Goal: Transaction & Acquisition: Purchase product/service

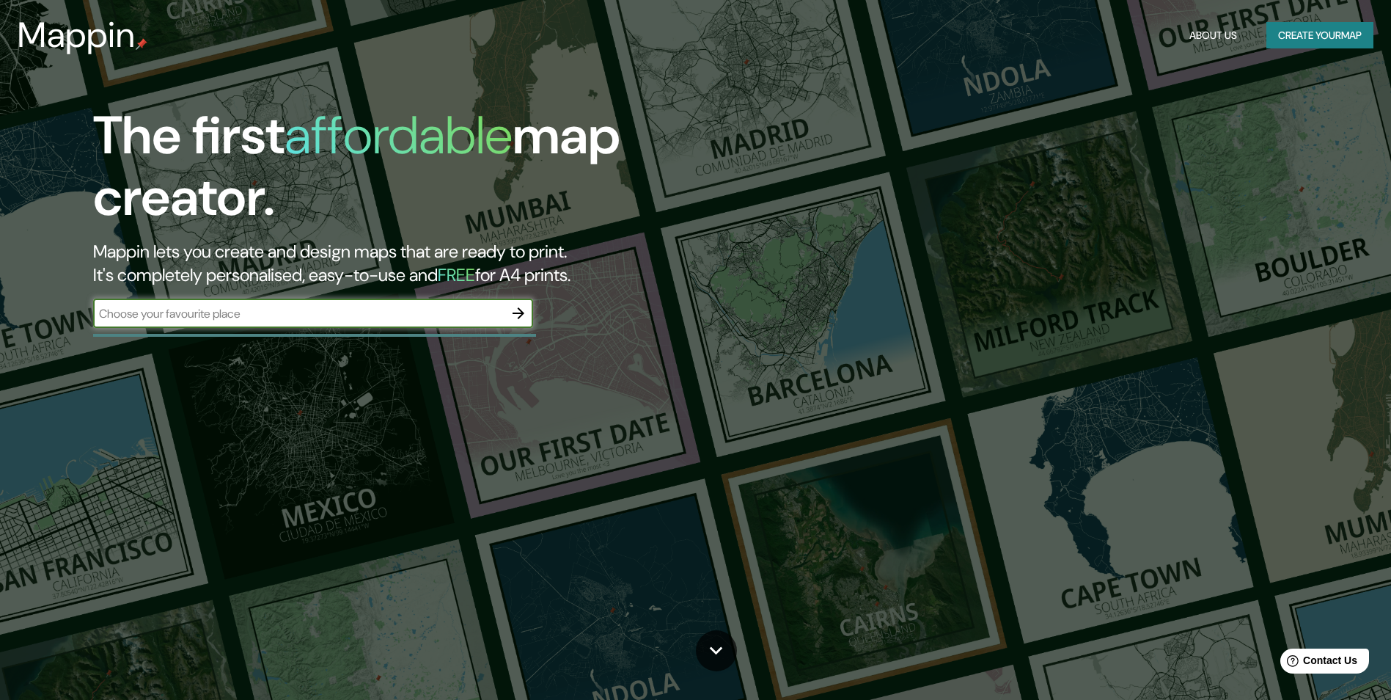
click at [476, 310] on input "text" at bounding box center [298, 313] width 411 height 17
drag, startPoint x: 334, startPoint y: 316, endPoint x: 40, endPoint y: 383, distance: 302.3
click at [40, 383] on div "The first affordable map creator. Mappin lets you create and design maps that a…" at bounding box center [695, 350] width 1391 height 700
paste input "[GEOGRAPHIC_DATA][PERSON_NAME], [GEOGRAPHIC_DATA], [GEOGRAPHIC_DATA], [GEOGRAPH…"
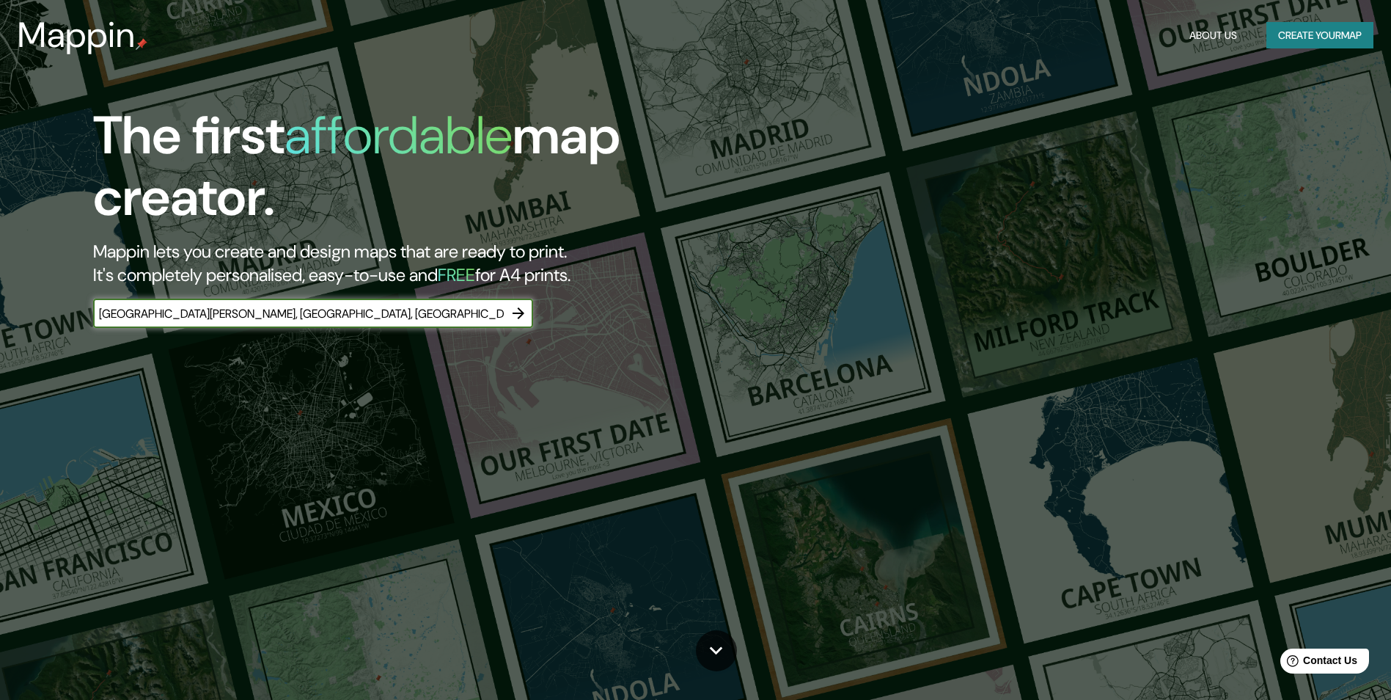
scroll to position [0, 1]
type input "[GEOGRAPHIC_DATA][PERSON_NAME], [GEOGRAPHIC_DATA], [GEOGRAPHIC_DATA], [GEOGRAPH…"
click at [518, 319] on icon "button" at bounding box center [519, 313] width 18 height 18
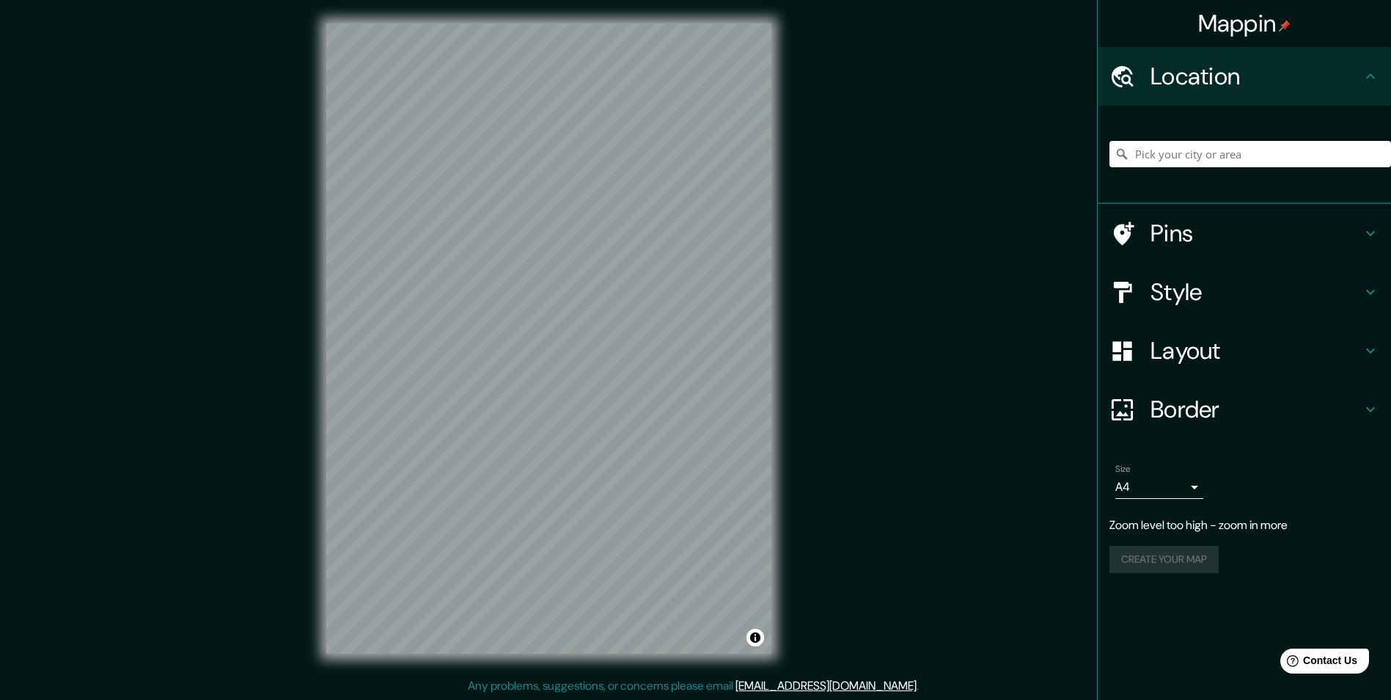
click at [1208, 148] on input "Pick your city or area" at bounding box center [1251, 154] width 282 height 26
paste input "[GEOGRAPHIC_DATA][PERSON_NAME], [GEOGRAPHIC_DATA], [GEOGRAPHIC_DATA], [GEOGRAPH…"
type input "[GEOGRAPHIC_DATA], [US_STATE], [GEOGRAPHIC_DATA]"
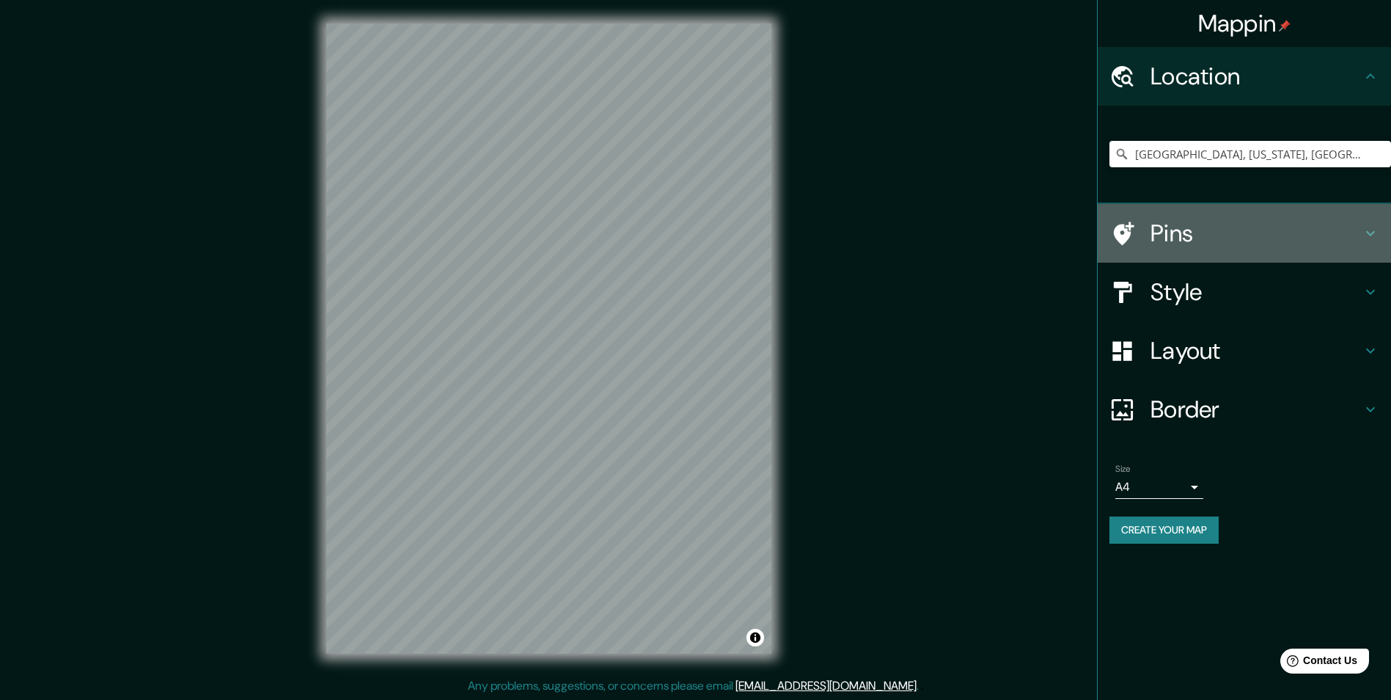
click at [1188, 229] on h4 "Pins" at bounding box center [1256, 233] width 211 height 29
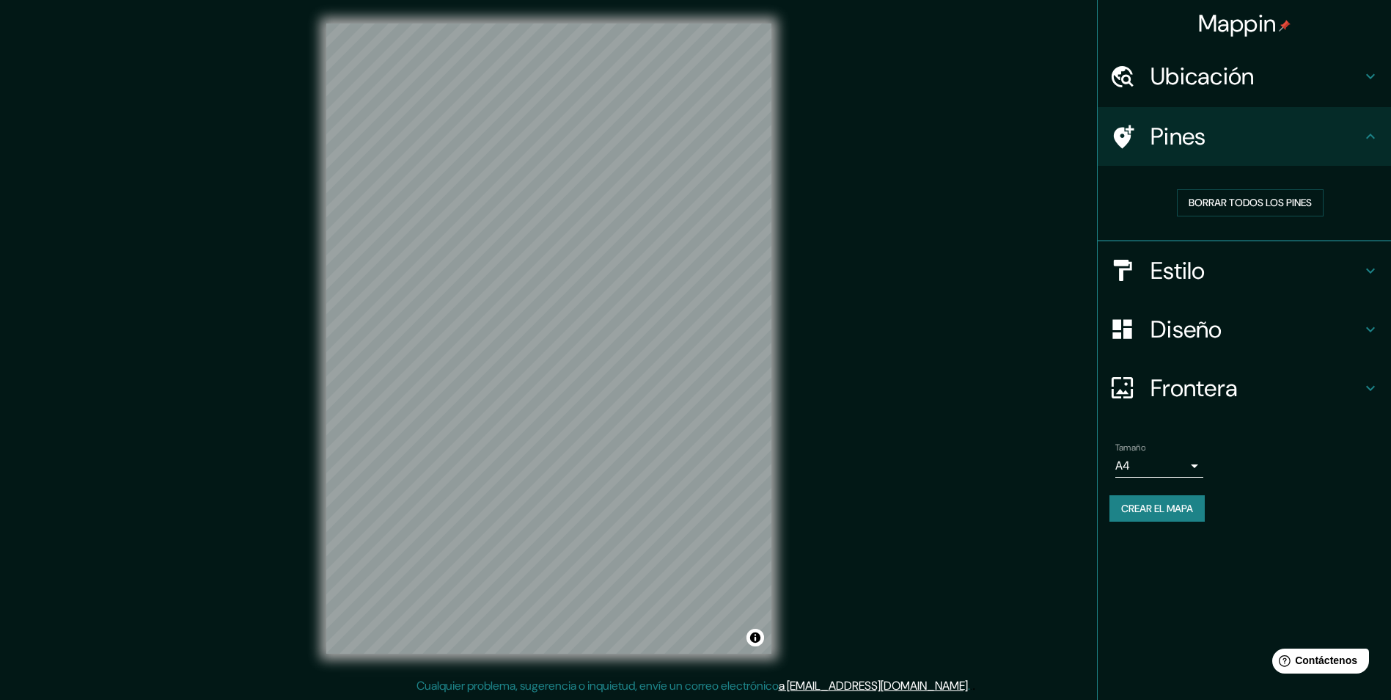
click at [1270, 156] on div "Pines" at bounding box center [1244, 136] width 293 height 59
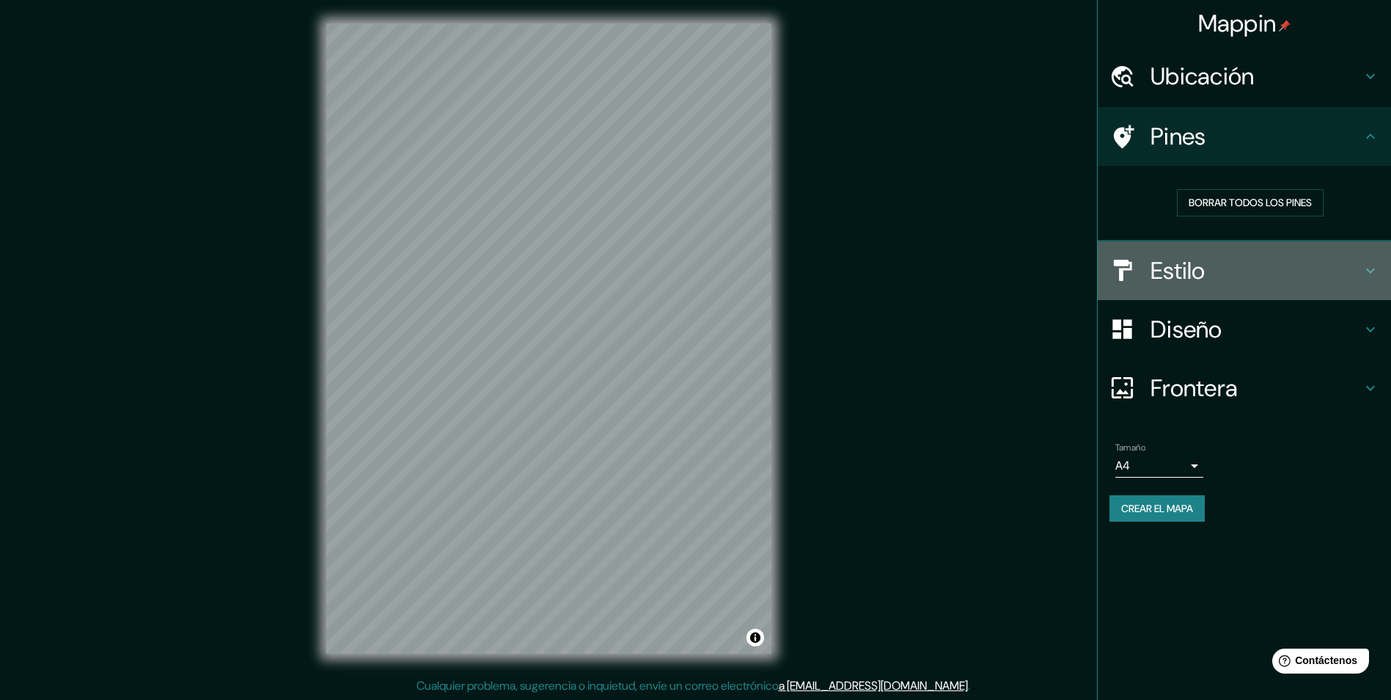
click at [1223, 271] on h4 "Estilo" at bounding box center [1256, 270] width 211 height 29
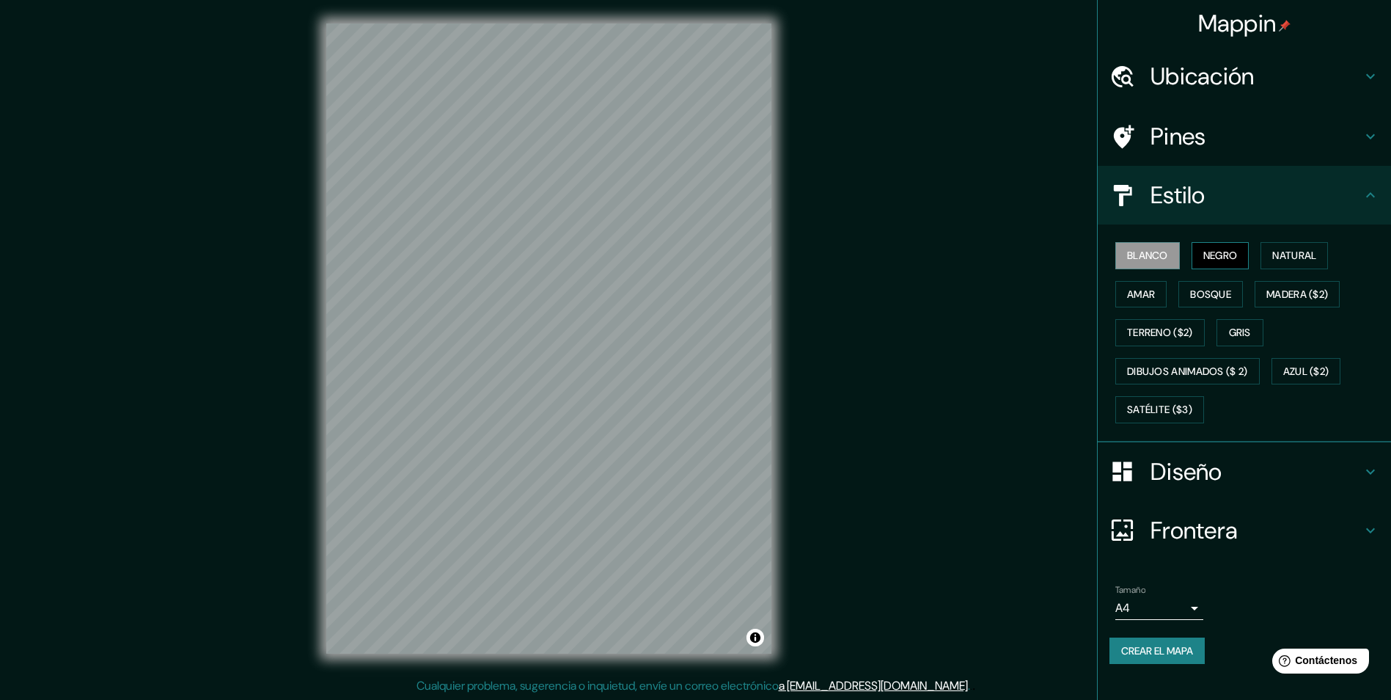
click at [1224, 259] on font "Negro" at bounding box center [1221, 255] width 34 height 18
click at [1167, 259] on font "Blanco" at bounding box center [1147, 255] width 41 height 18
click at [1292, 257] on font "Natural" at bounding box center [1295, 255] width 44 height 18
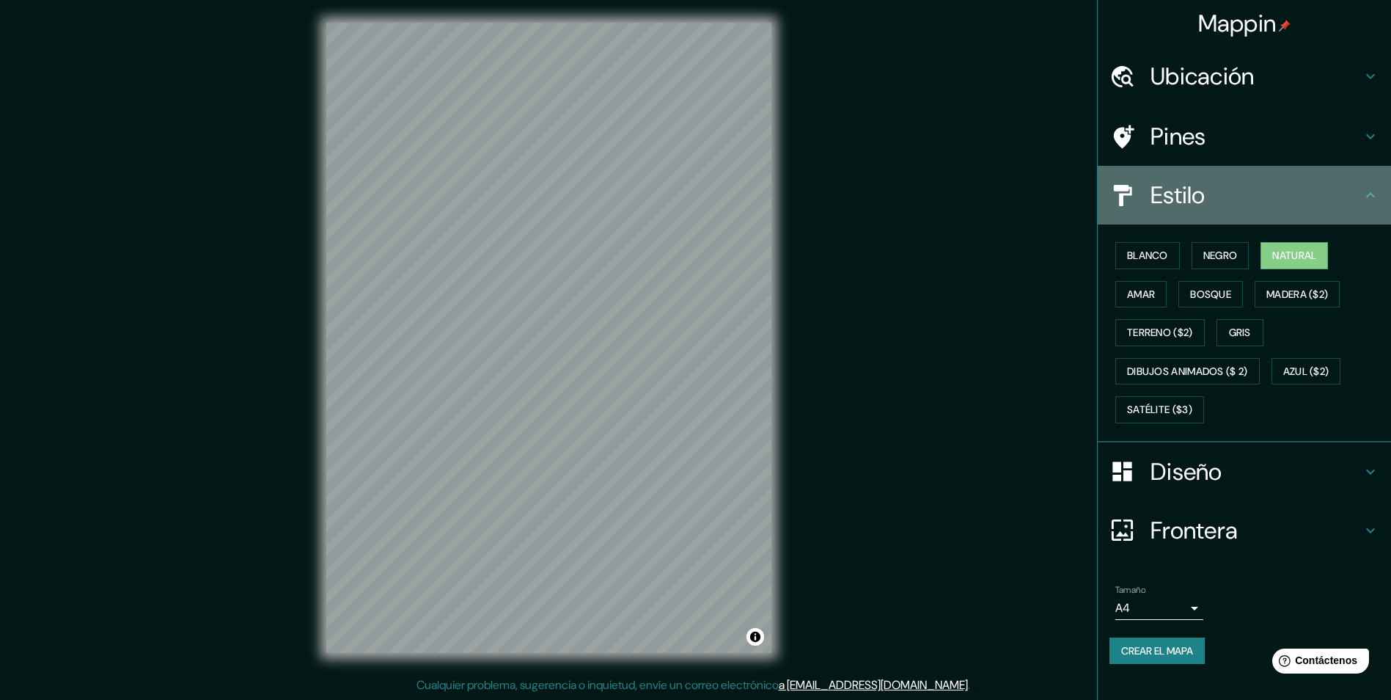
click at [1214, 210] on div "Estilo" at bounding box center [1244, 195] width 293 height 59
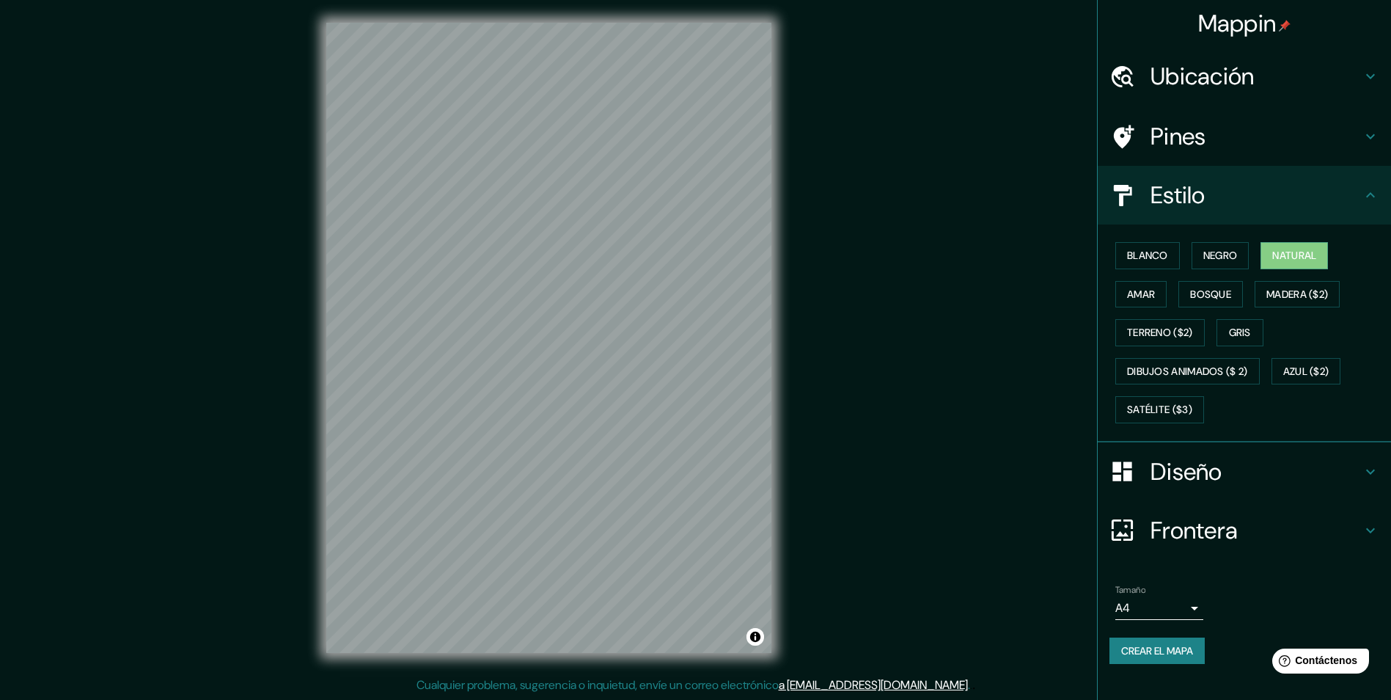
click at [1217, 452] on div "Diseño" at bounding box center [1244, 471] width 293 height 59
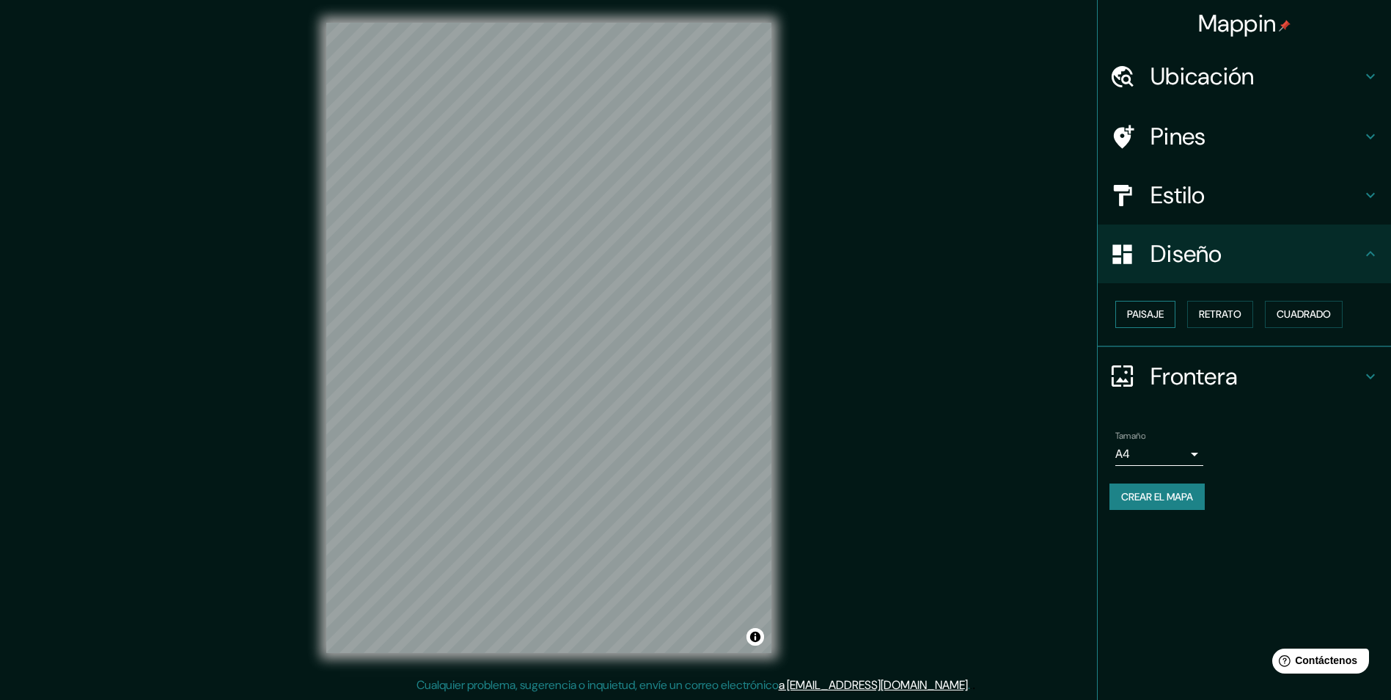
click at [1144, 314] on font "Paisaje" at bounding box center [1145, 314] width 37 height 18
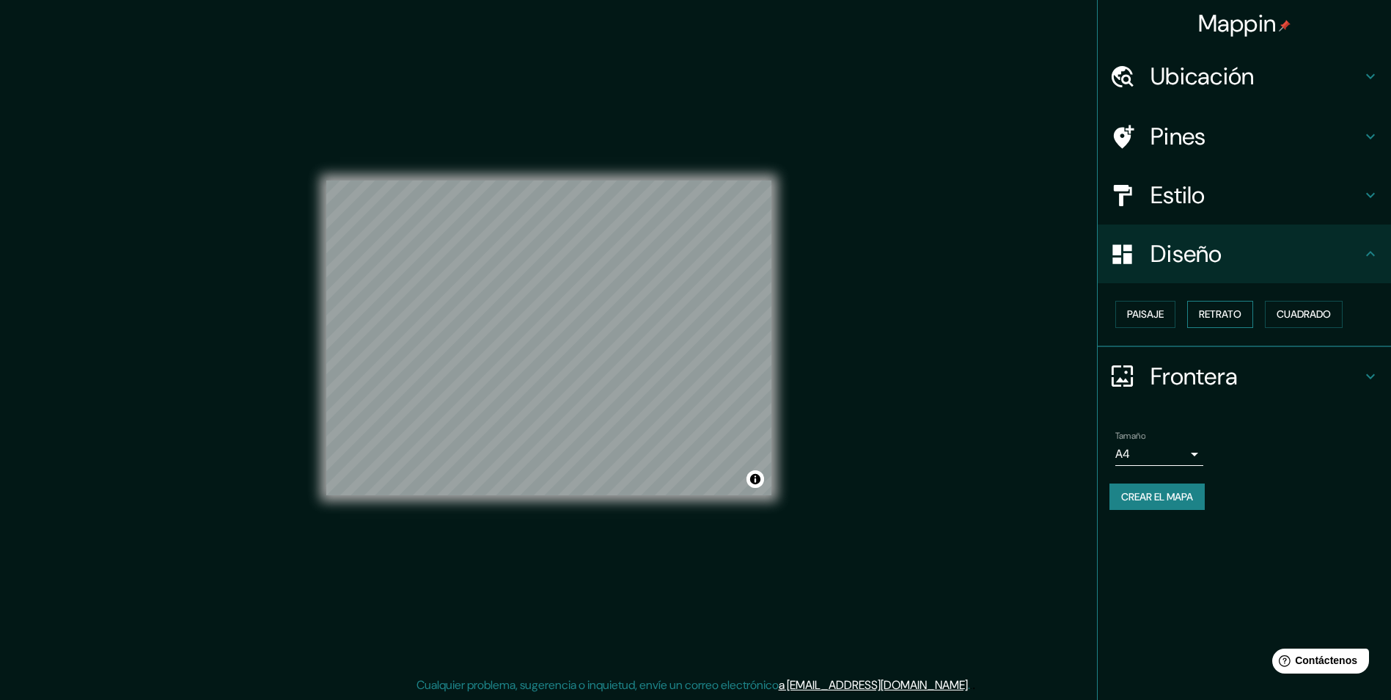
click at [1229, 312] on font "Retrato" at bounding box center [1220, 314] width 43 height 18
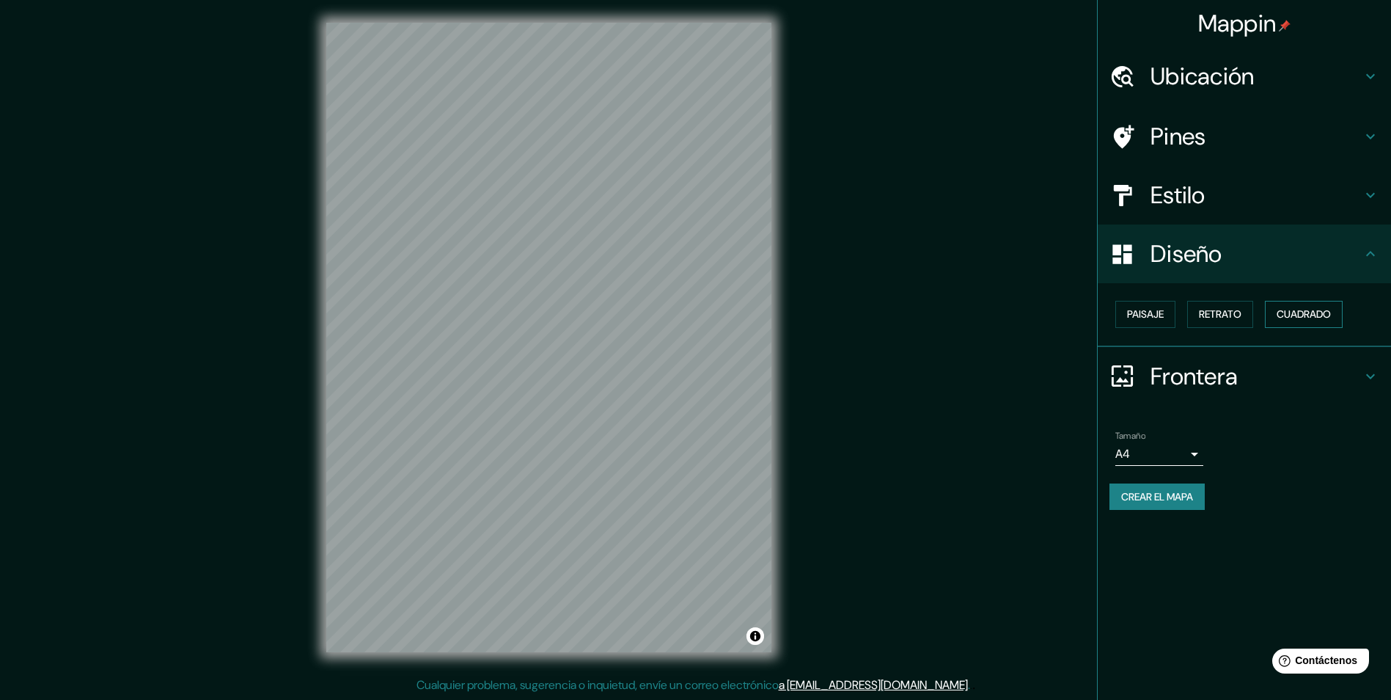
click at [1303, 308] on font "Cuadrado" at bounding box center [1304, 314] width 54 height 18
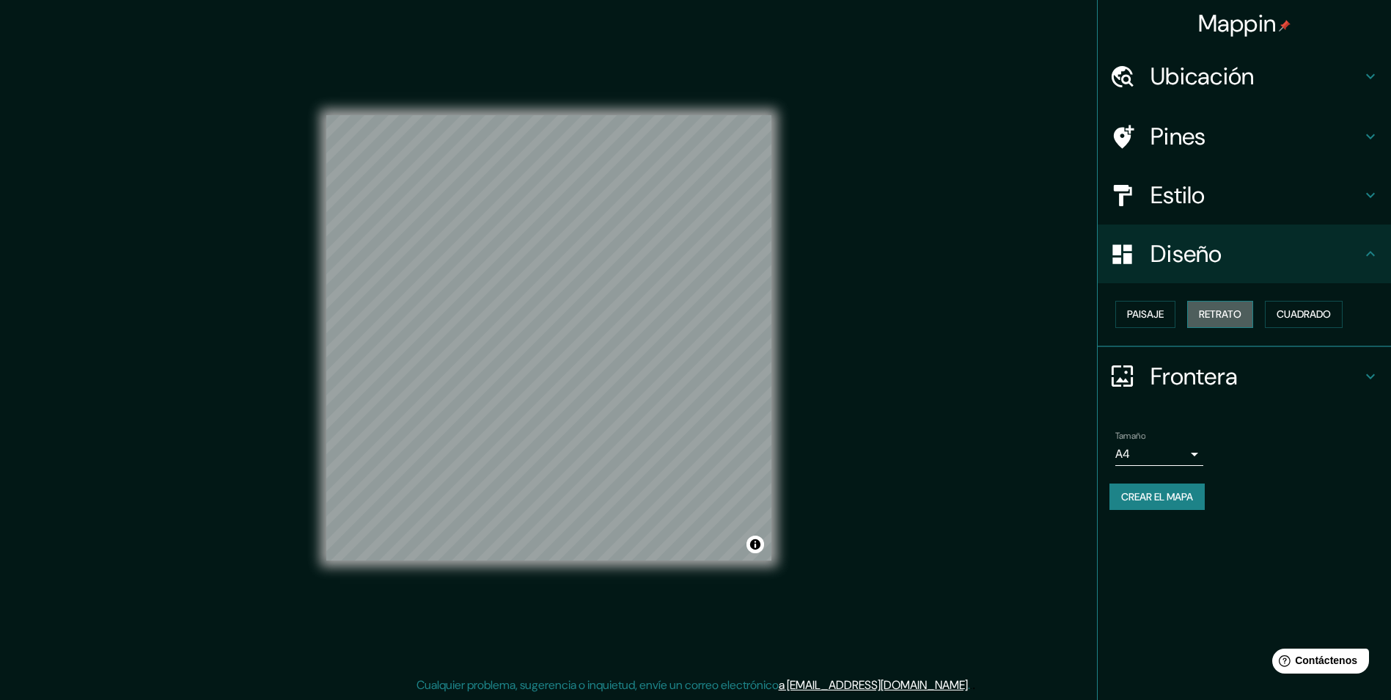
click at [1254, 307] on button "Retrato" at bounding box center [1221, 314] width 66 height 27
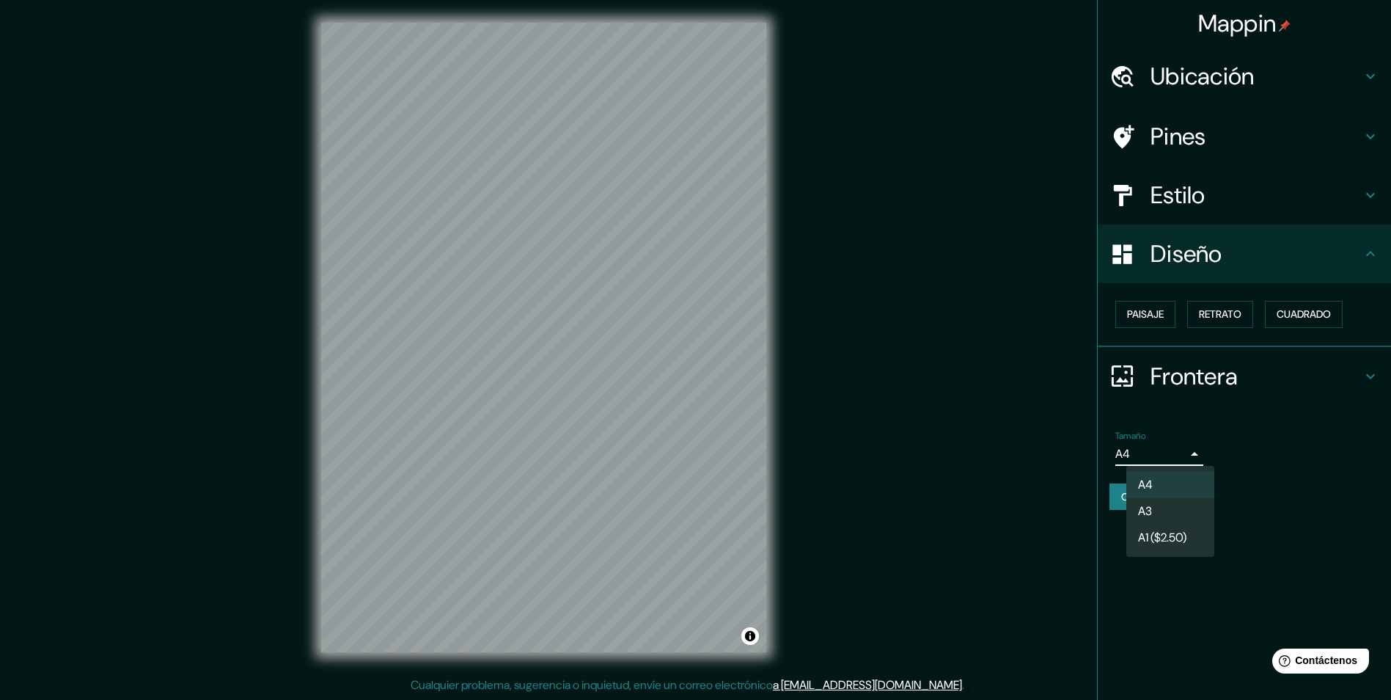
click at [1174, 450] on body "Mappin Ubicación [GEOGRAPHIC_DATA], [US_STATE], [GEOGRAPHIC_DATA] [GEOGRAPHIC_D…" at bounding box center [695, 349] width 1391 height 700
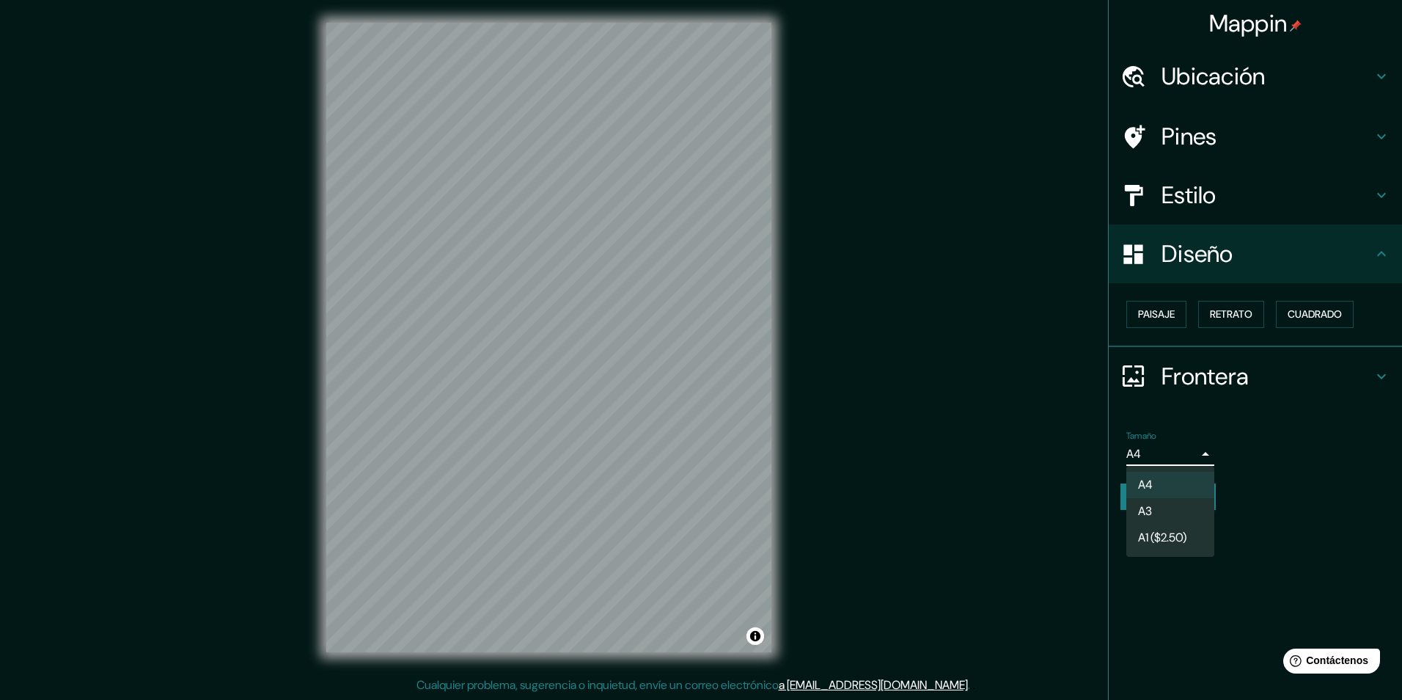
click at [1160, 511] on li "A3" at bounding box center [1171, 511] width 88 height 26
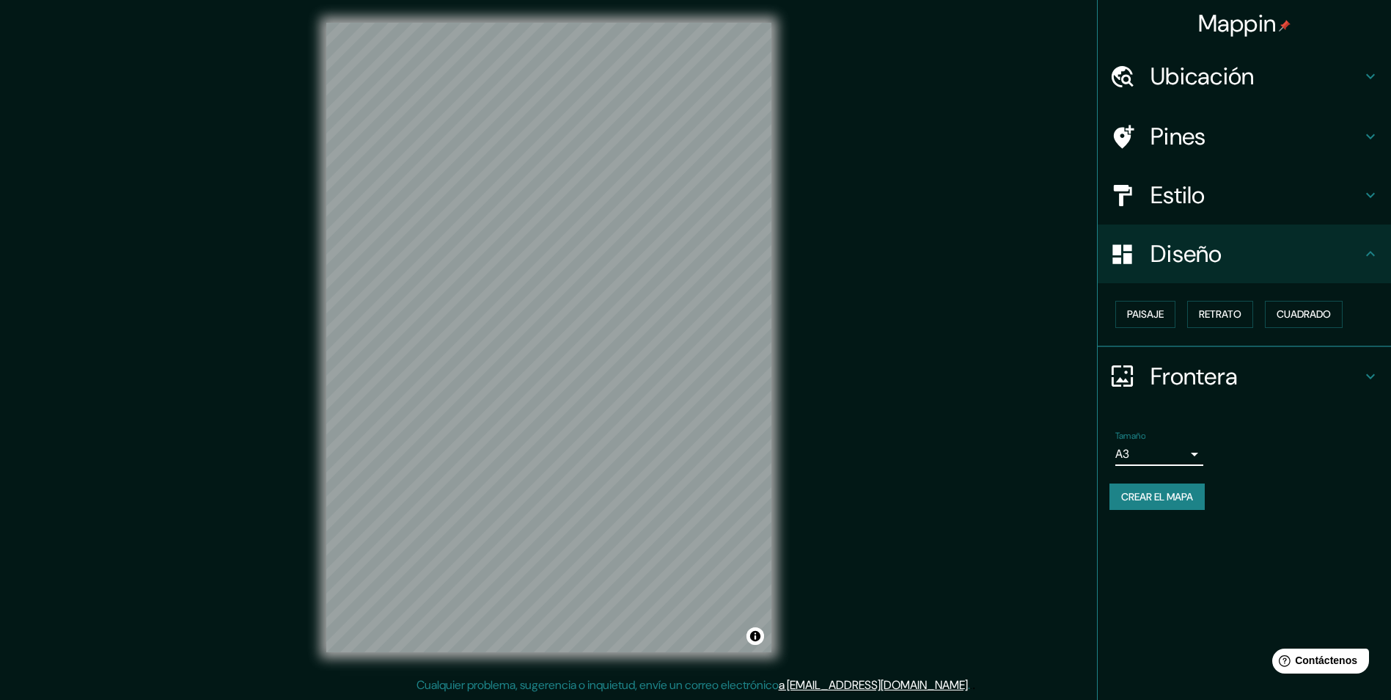
click at [1194, 378] on h4 "Frontera" at bounding box center [1256, 376] width 211 height 29
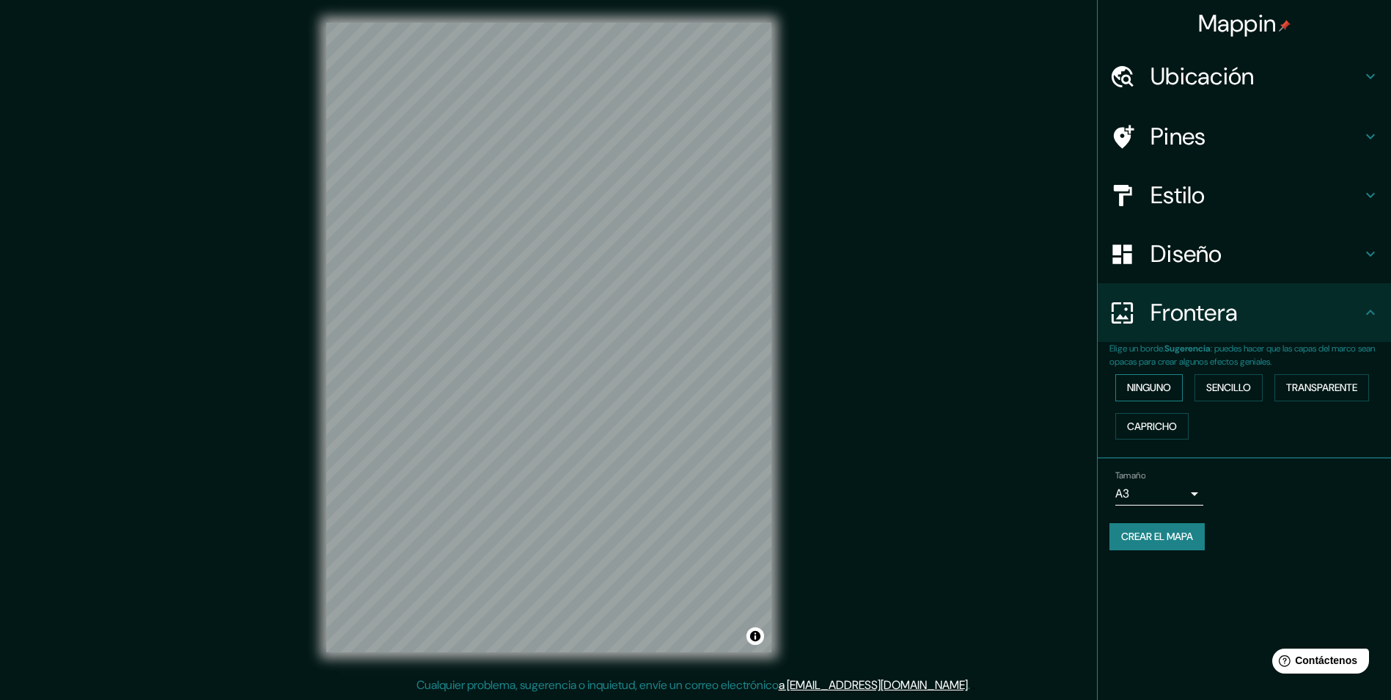
click at [1179, 384] on button "Ninguno" at bounding box center [1149, 387] width 67 height 27
click at [1247, 386] on font "Sencillo" at bounding box center [1229, 387] width 45 height 18
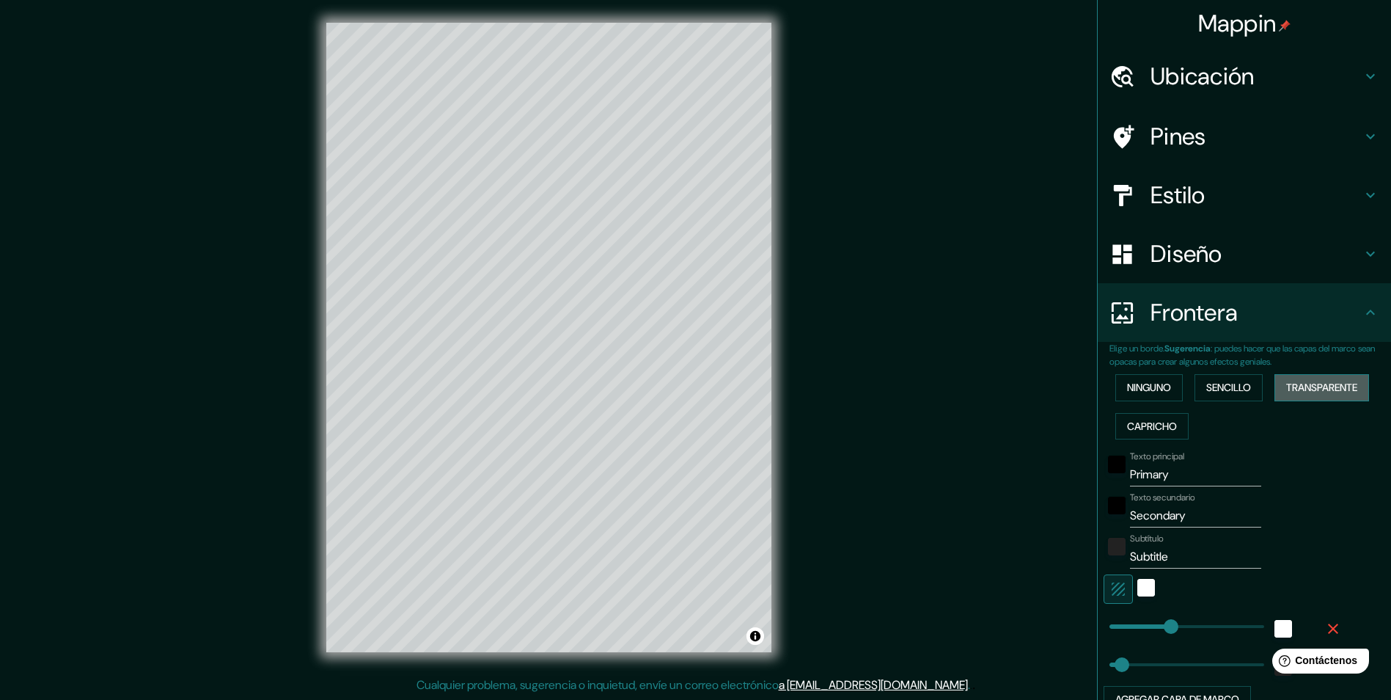
click at [1321, 386] on font "Transparente" at bounding box center [1322, 387] width 71 height 18
click at [1147, 417] on font "Capricho" at bounding box center [1152, 426] width 50 height 18
click at [1147, 386] on font "Ninguno" at bounding box center [1149, 387] width 44 height 18
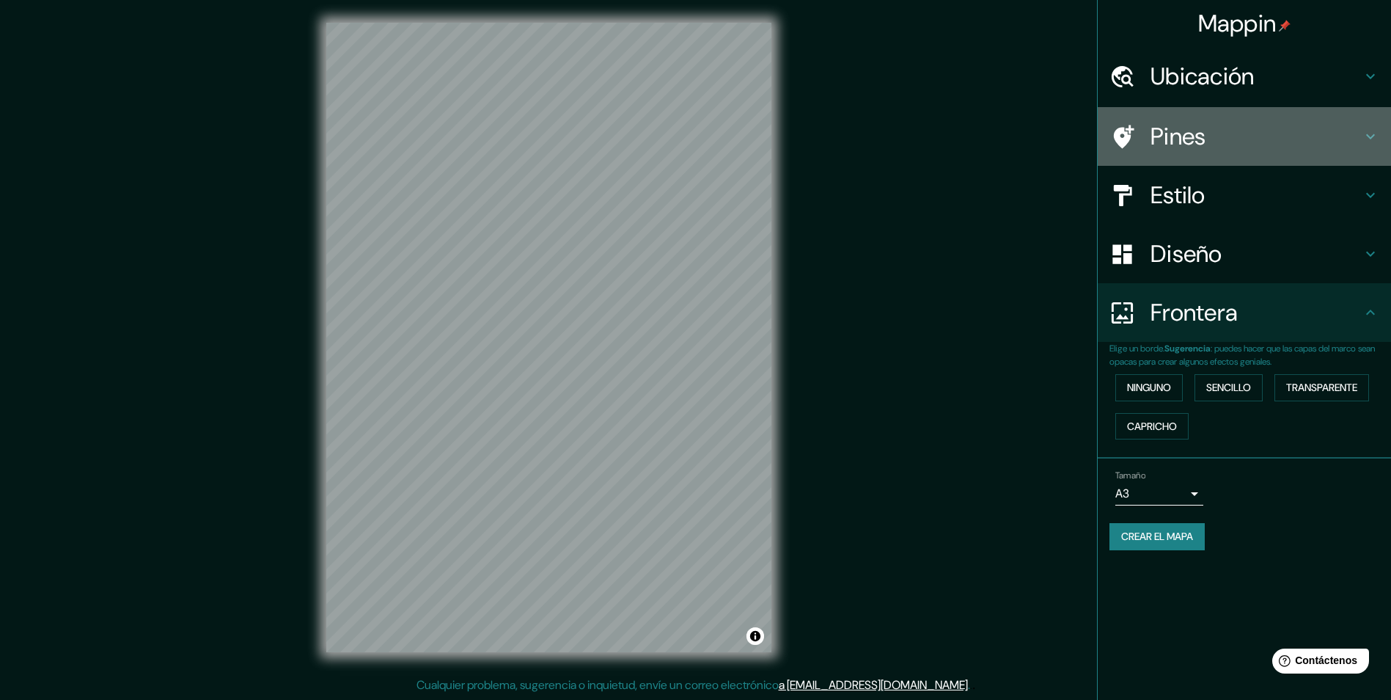
click at [1251, 121] on div "Pines" at bounding box center [1244, 136] width 293 height 59
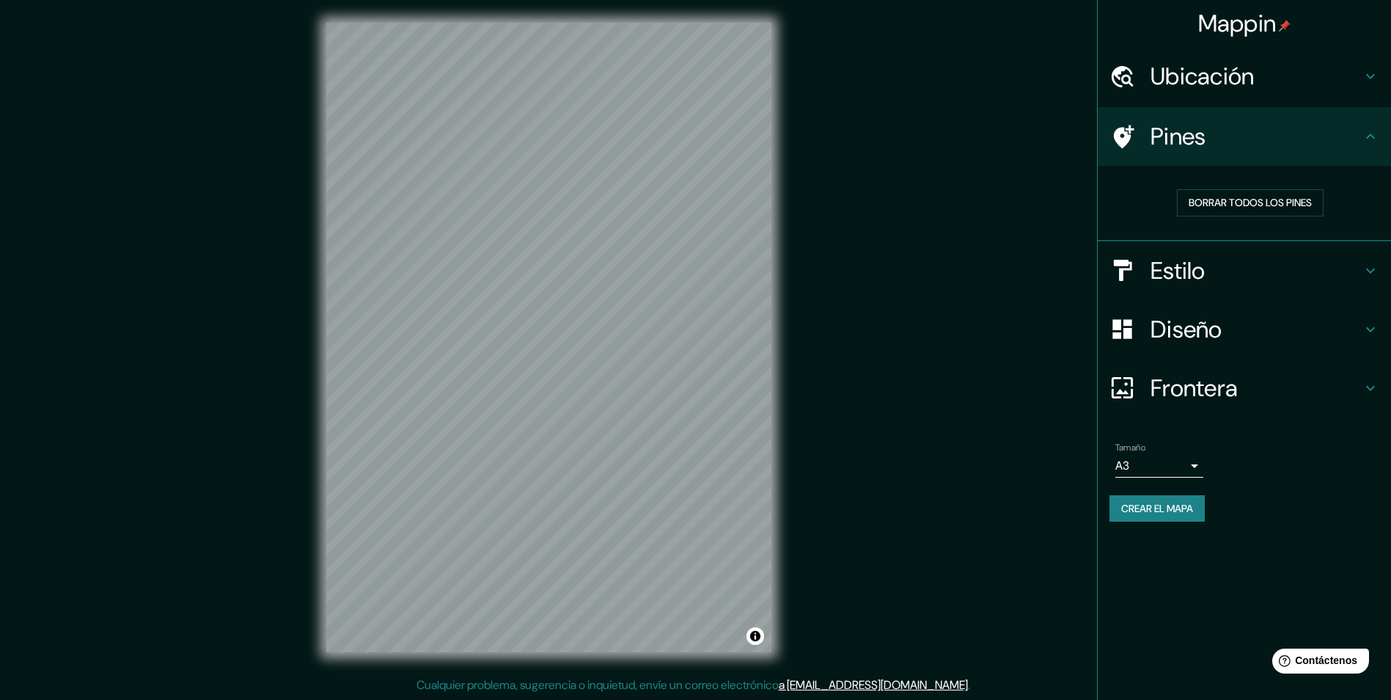
click at [1238, 142] on h4 "Pines" at bounding box center [1256, 136] width 211 height 29
click at [1227, 244] on div "Estilo" at bounding box center [1244, 270] width 293 height 59
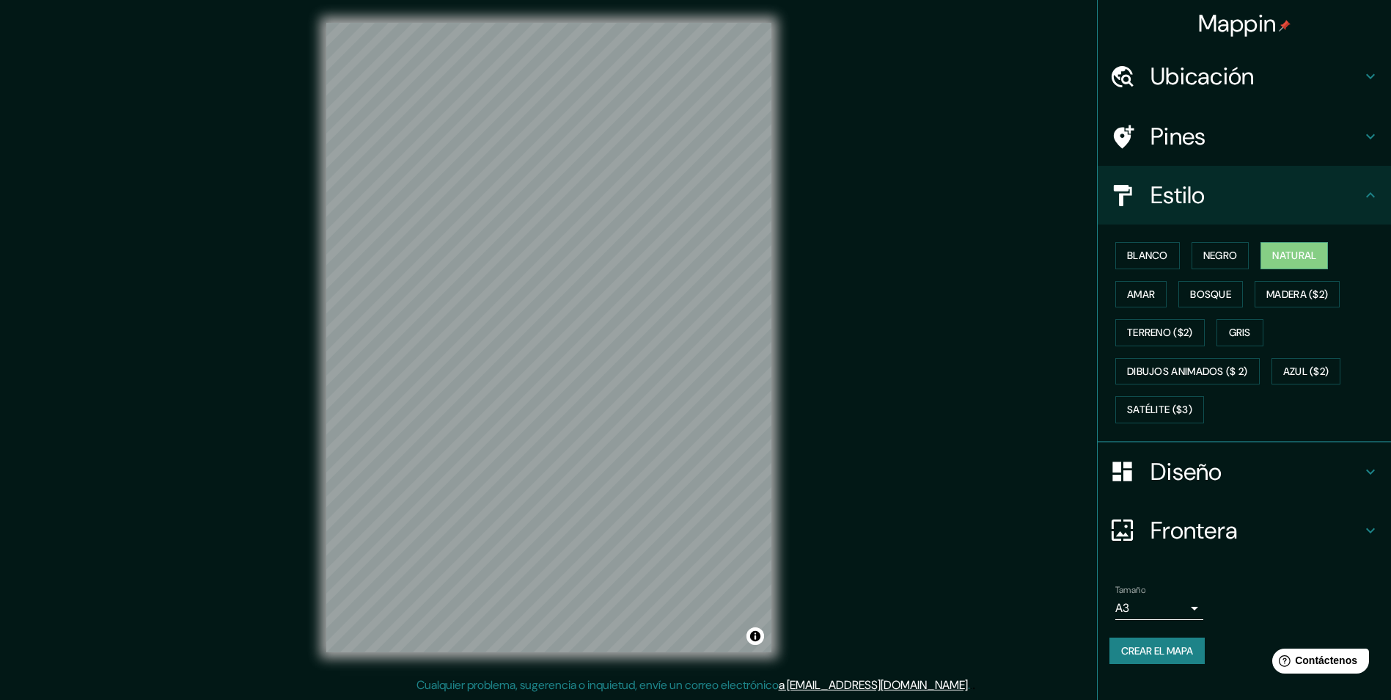
click at [1148, 241] on div "Blanco Negro Natural Amar Bosque Madera ($2) Terreno ($2) Gris Dibujos animados…" at bounding box center [1251, 332] width 282 height 193
click at [1160, 246] on font "Blanco" at bounding box center [1147, 255] width 41 height 18
click at [1161, 291] on button "Amar" at bounding box center [1141, 294] width 51 height 27
click at [1198, 291] on font "Bosque" at bounding box center [1210, 294] width 41 height 18
click at [1296, 295] on font "Madera ($2)" at bounding box center [1298, 294] width 62 height 18
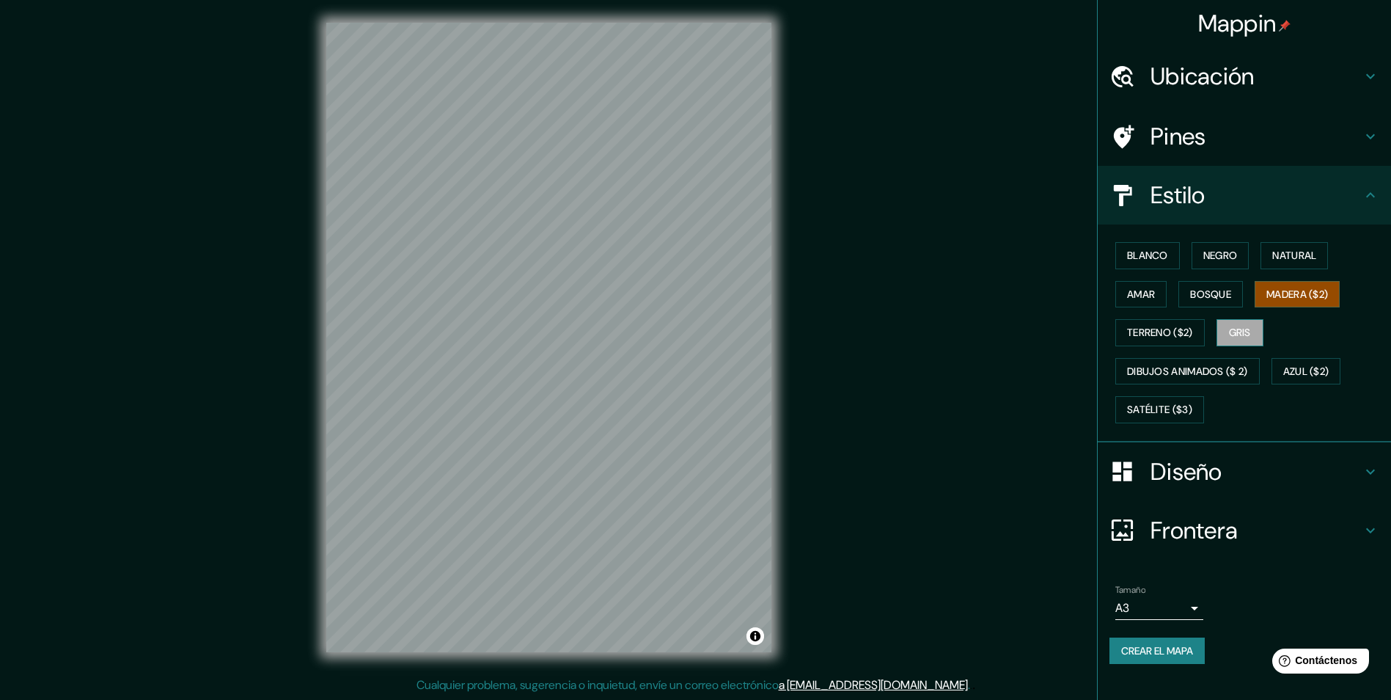
click at [1238, 337] on font "Gris" at bounding box center [1240, 332] width 22 height 18
click at [1280, 305] on button "Madera ($2)" at bounding box center [1297, 294] width 85 height 27
click at [1243, 334] on font "Gris" at bounding box center [1240, 332] width 22 height 18
click at [1171, 379] on font "Dibujos animados ($ 2)" at bounding box center [1187, 371] width 121 height 18
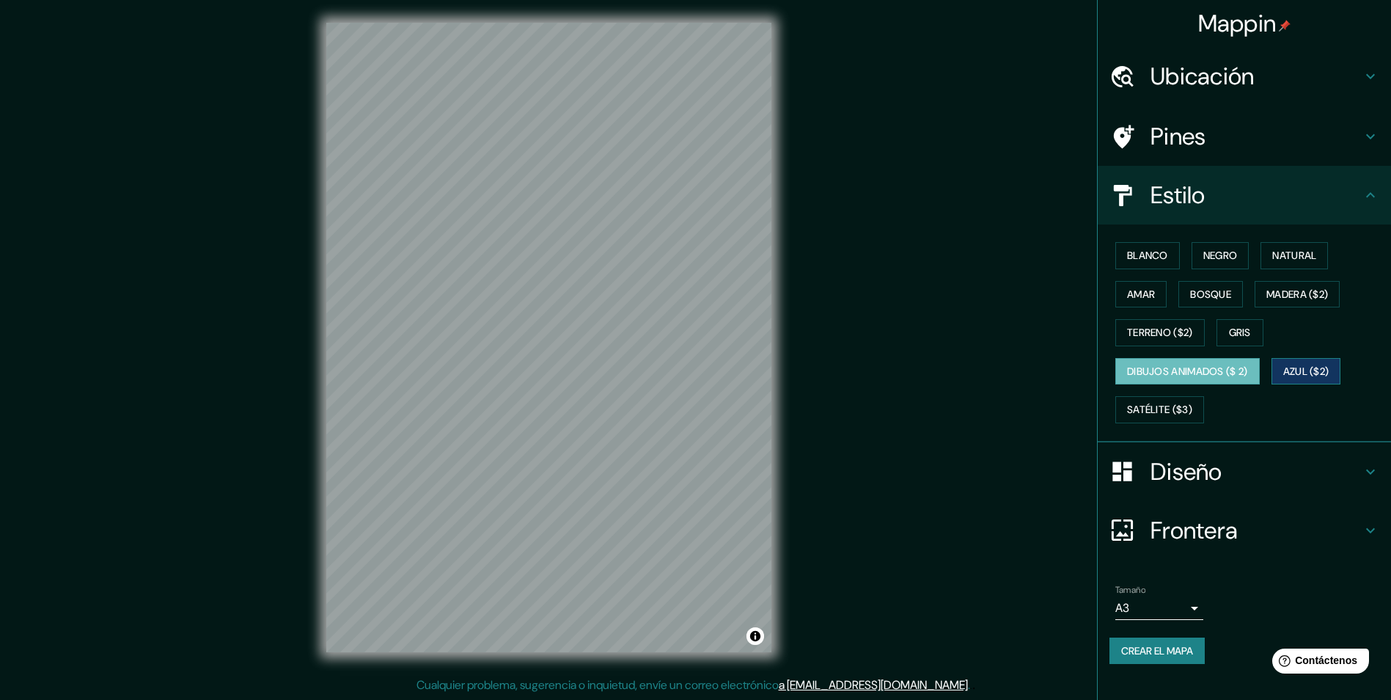
click at [1297, 378] on font "Azul ($2)" at bounding box center [1307, 371] width 46 height 18
click at [1234, 265] on button "Negro" at bounding box center [1221, 255] width 58 height 27
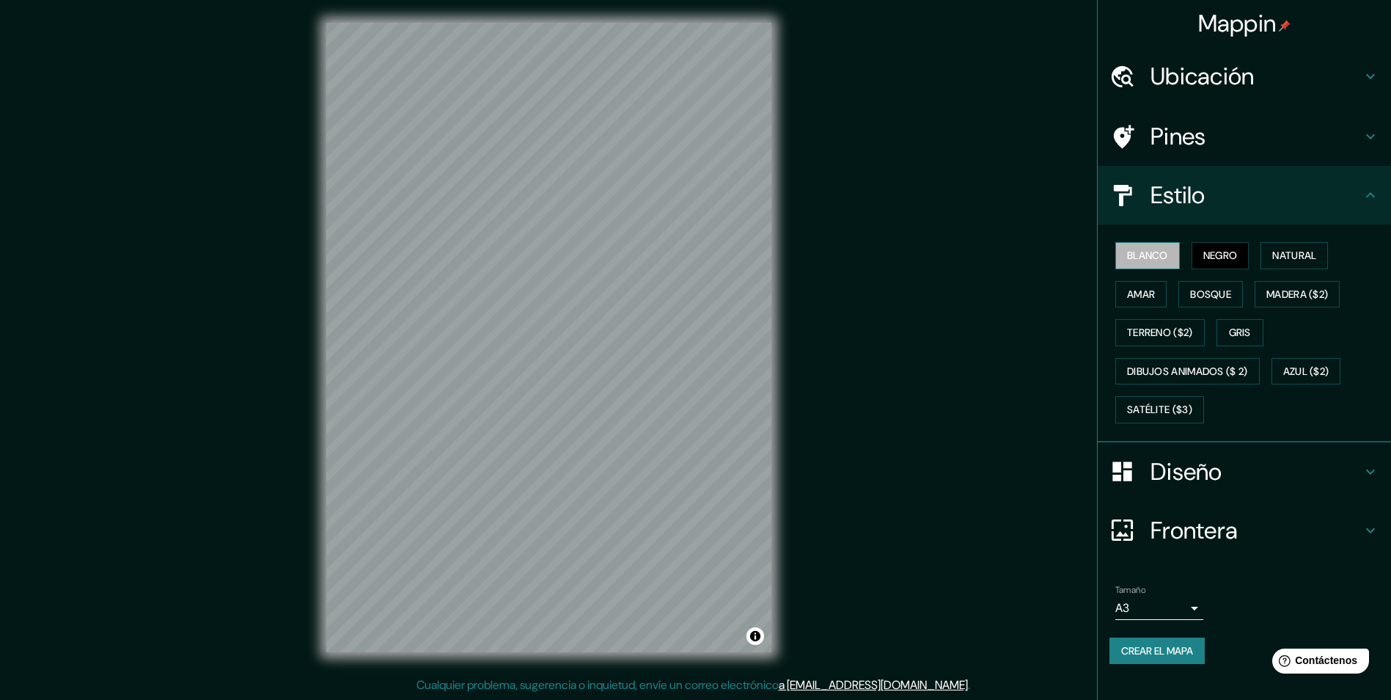
click at [1159, 260] on font "Blanco" at bounding box center [1147, 255] width 41 height 18
click at [1131, 649] on font "Crear el mapa" at bounding box center [1158, 651] width 72 height 18
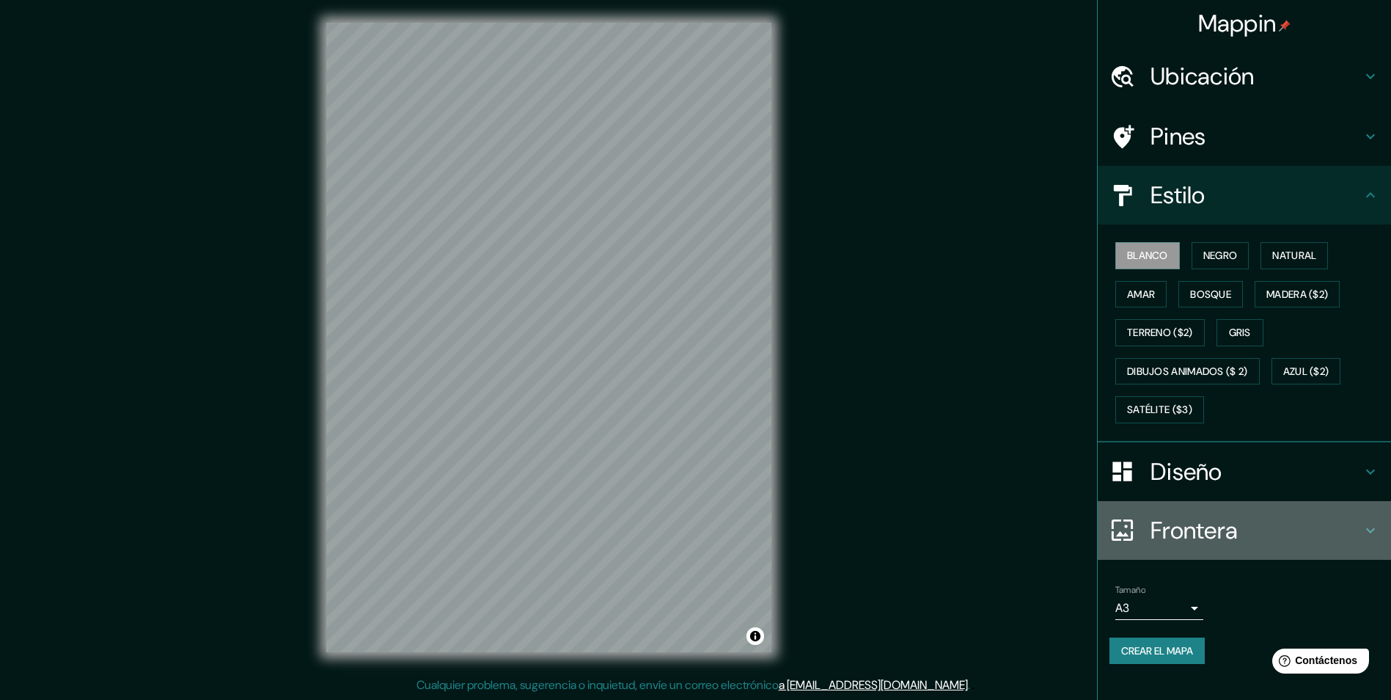
click at [1138, 519] on div at bounding box center [1130, 530] width 41 height 26
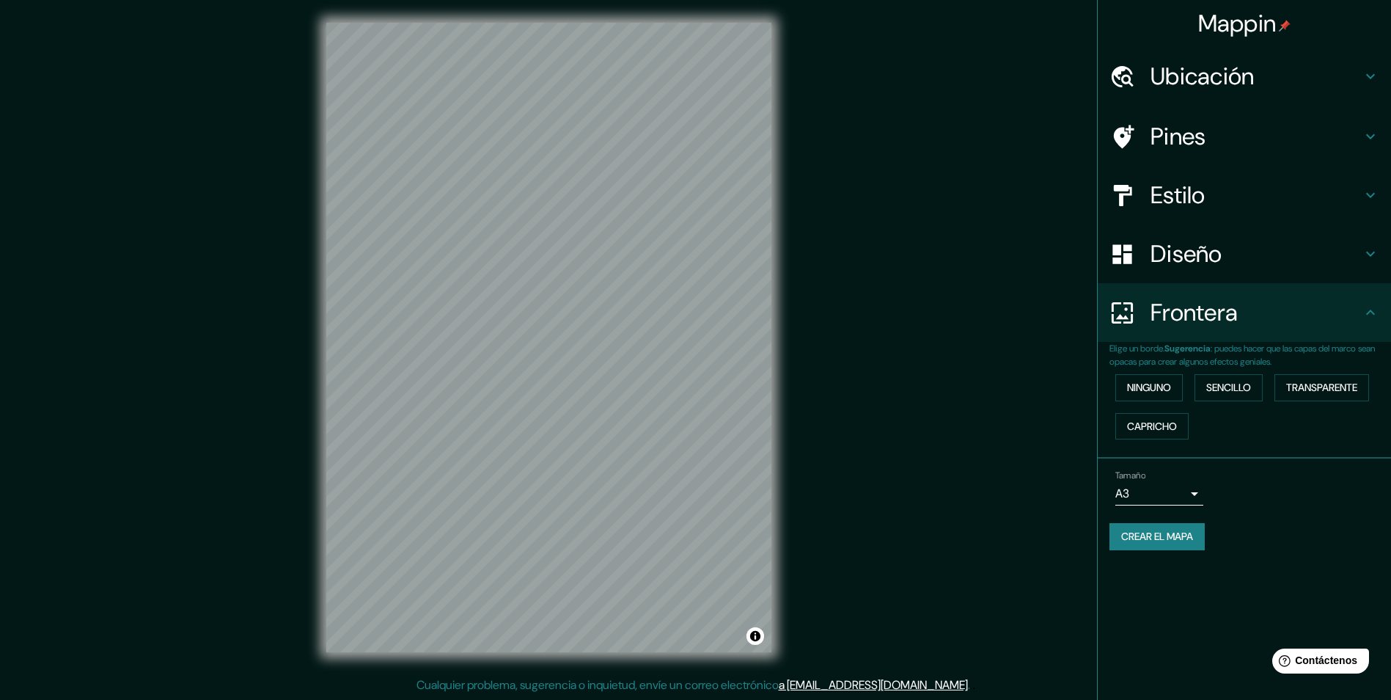
click at [1204, 315] on h4 "Frontera" at bounding box center [1256, 312] width 211 height 29
click at [1182, 315] on h4 "Frontera" at bounding box center [1256, 312] width 211 height 29
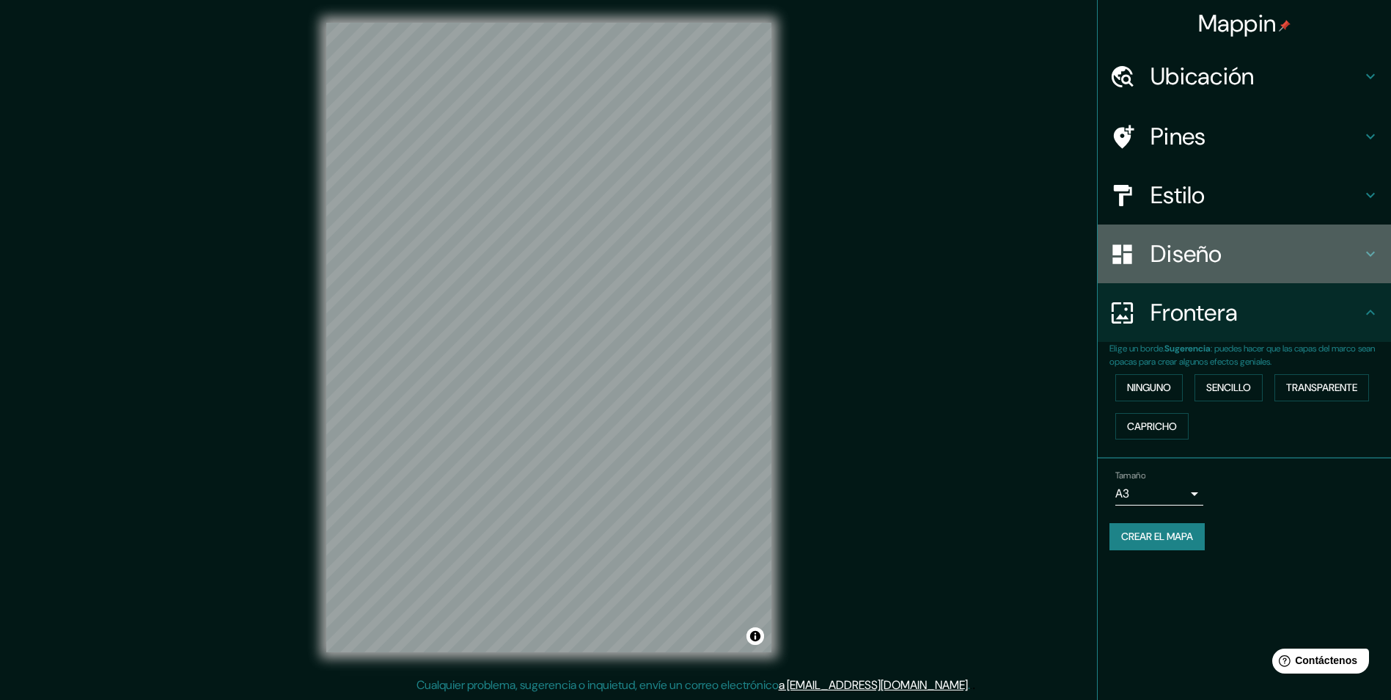
click at [1185, 260] on h4 "Diseño" at bounding box center [1256, 253] width 211 height 29
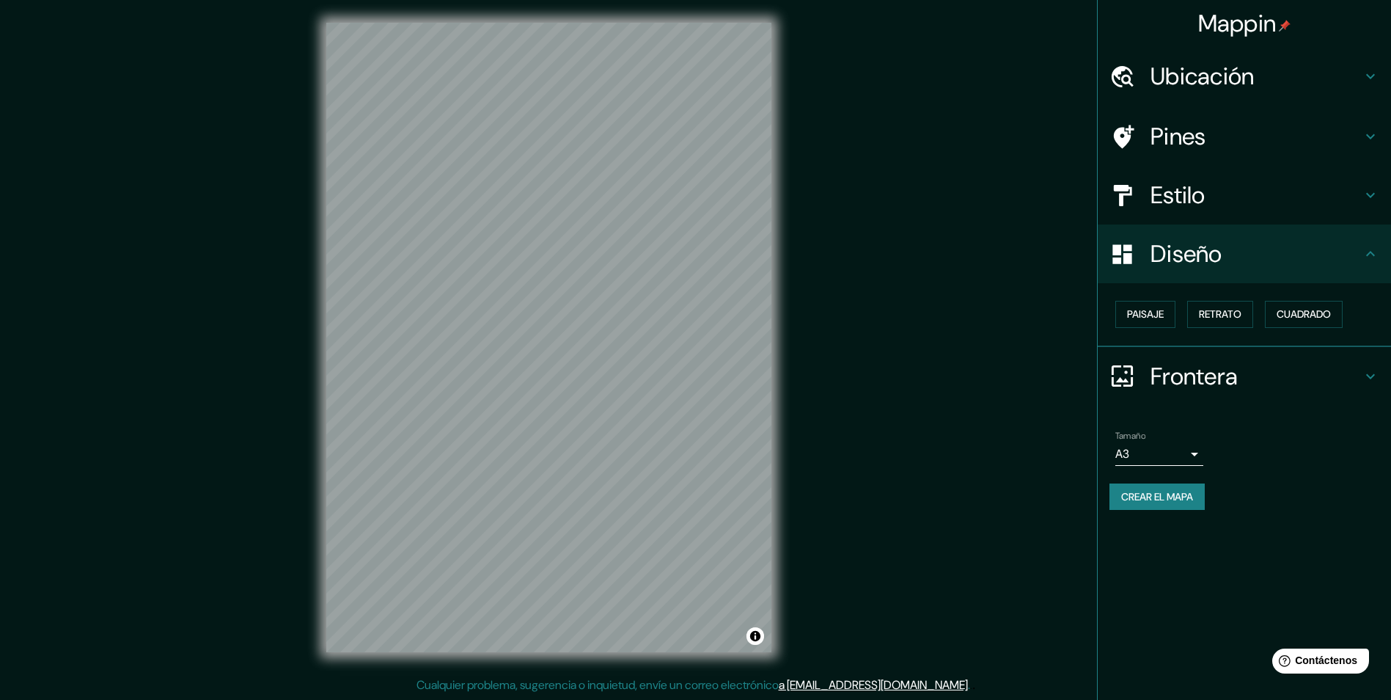
click at [1185, 260] on h4 "Diseño" at bounding box center [1256, 253] width 211 height 29
click at [1177, 508] on button "Crear el mapa" at bounding box center [1157, 496] width 95 height 27
click at [1161, 494] on font "Crear el mapa" at bounding box center [1158, 497] width 72 height 18
click at [1178, 150] on h4 "Pines" at bounding box center [1256, 136] width 211 height 29
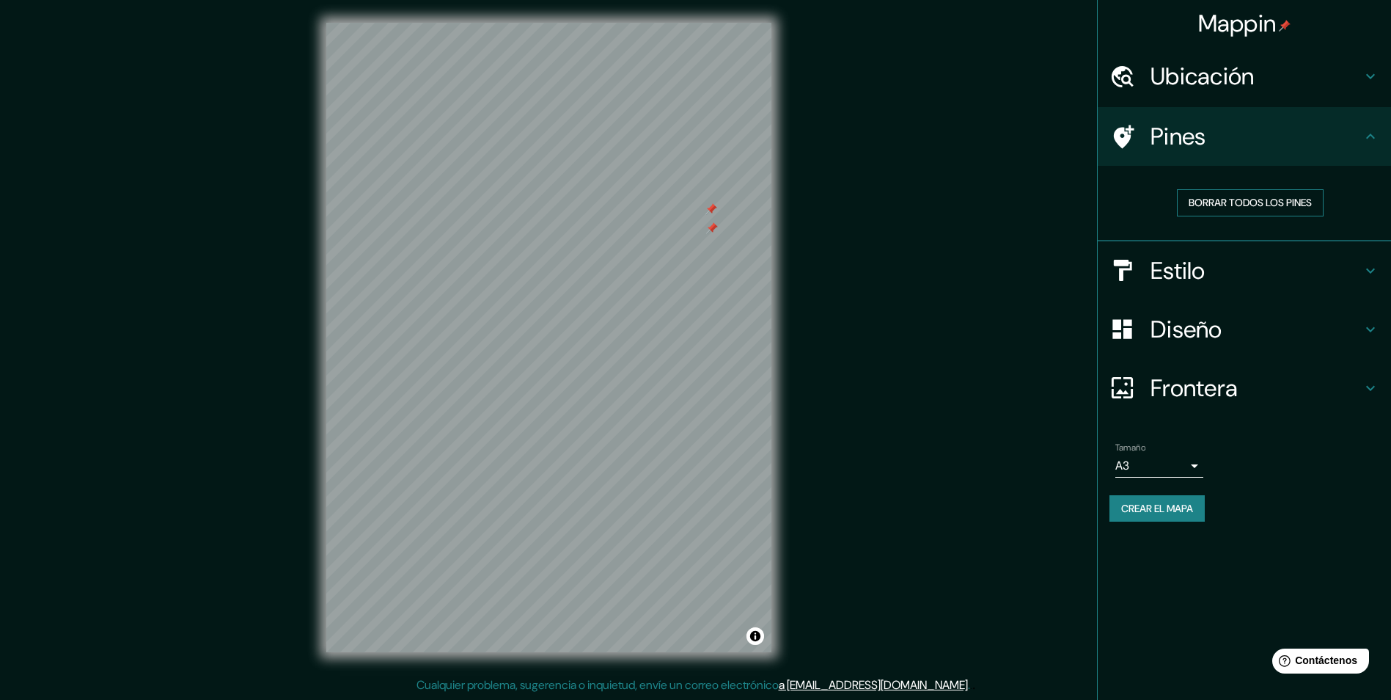
click at [1199, 200] on font "Borrar todos los pines" at bounding box center [1250, 203] width 123 height 18
click at [1328, 69] on h4 "Ubicación" at bounding box center [1256, 76] width 211 height 29
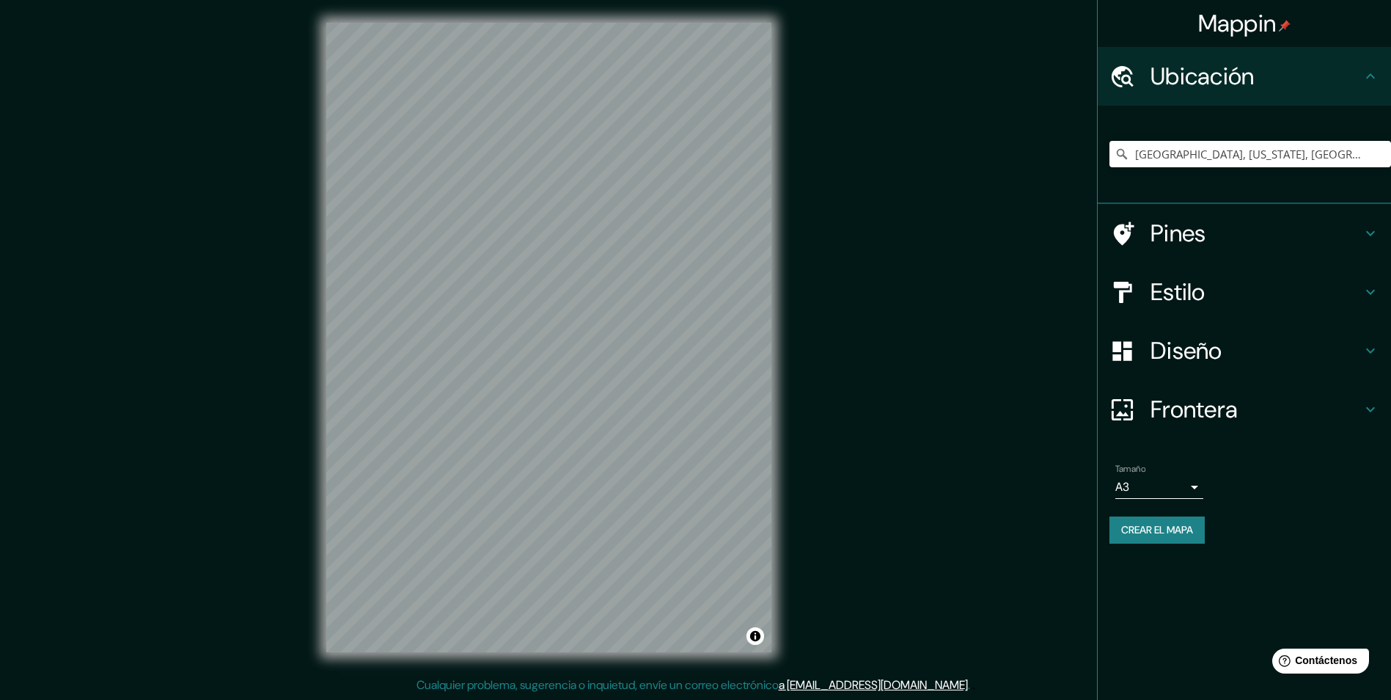
click at [1328, 69] on h4 "Ubicación" at bounding box center [1256, 76] width 211 height 29
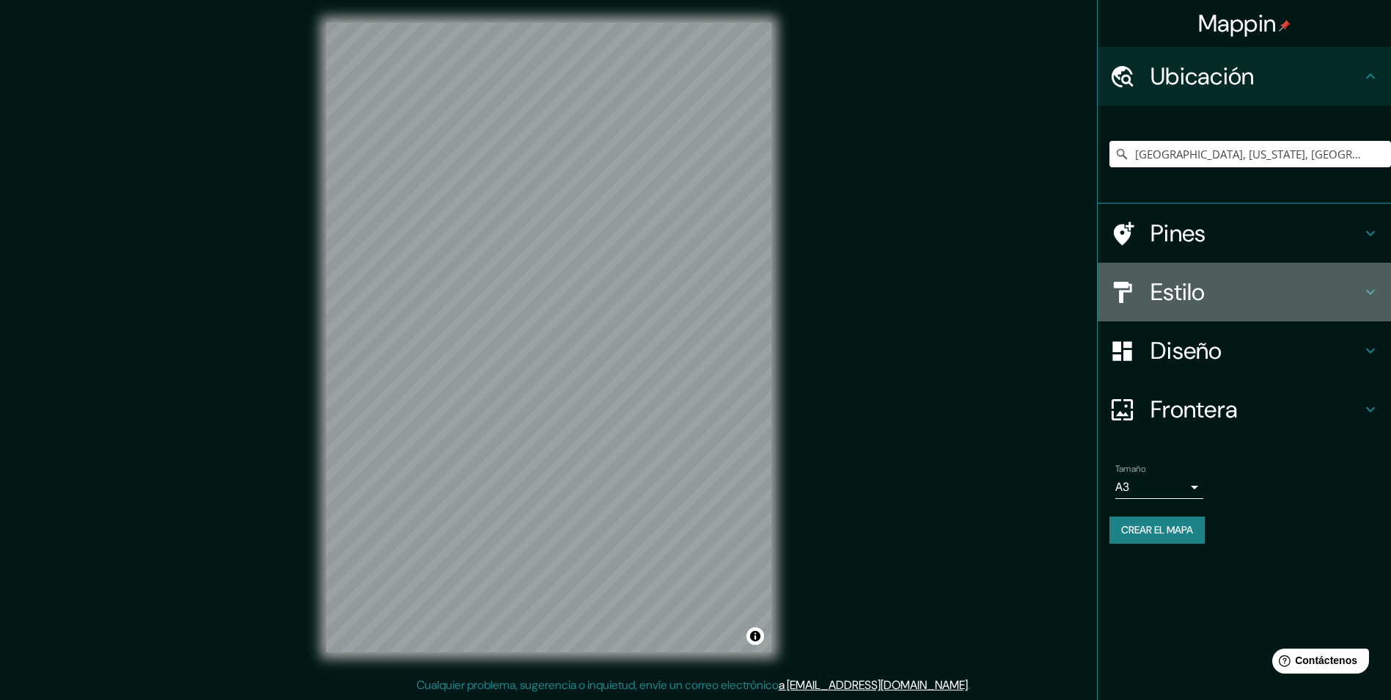
click at [1281, 296] on h4 "Estilo" at bounding box center [1256, 291] width 211 height 29
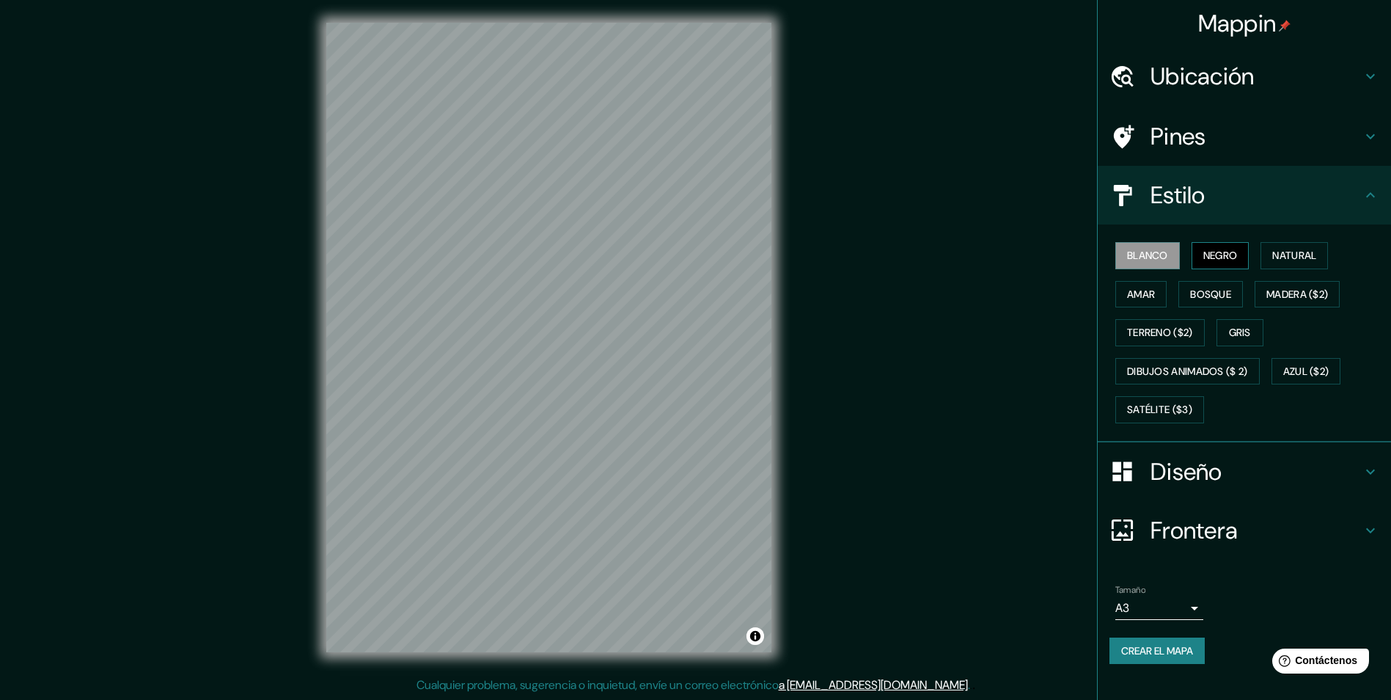
click at [1250, 258] on button "Negro" at bounding box center [1221, 255] width 58 height 27
click at [1145, 257] on font "Blanco" at bounding box center [1147, 255] width 41 height 18
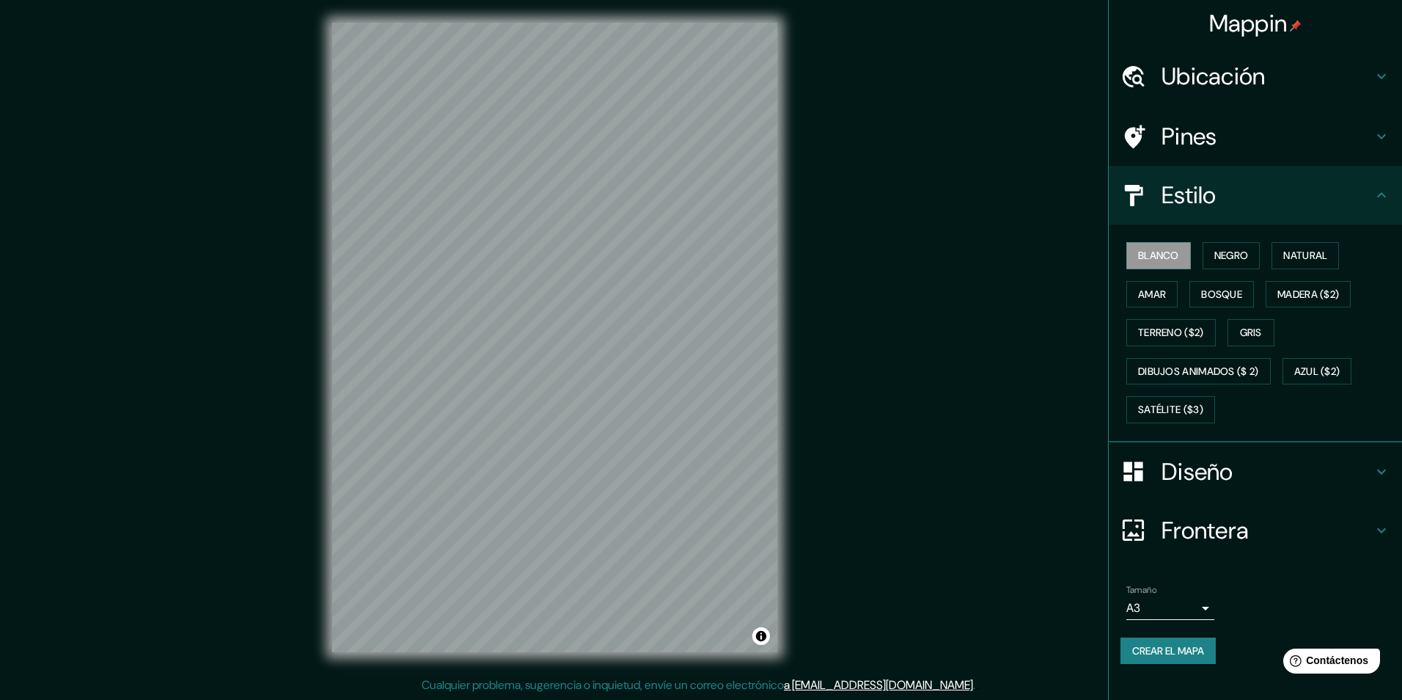
click at [1144, 603] on body "Mappin Ubicación [GEOGRAPHIC_DATA], [US_STATE], [GEOGRAPHIC_DATA] [GEOGRAPHIC_D…" at bounding box center [701, 349] width 1402 height 700
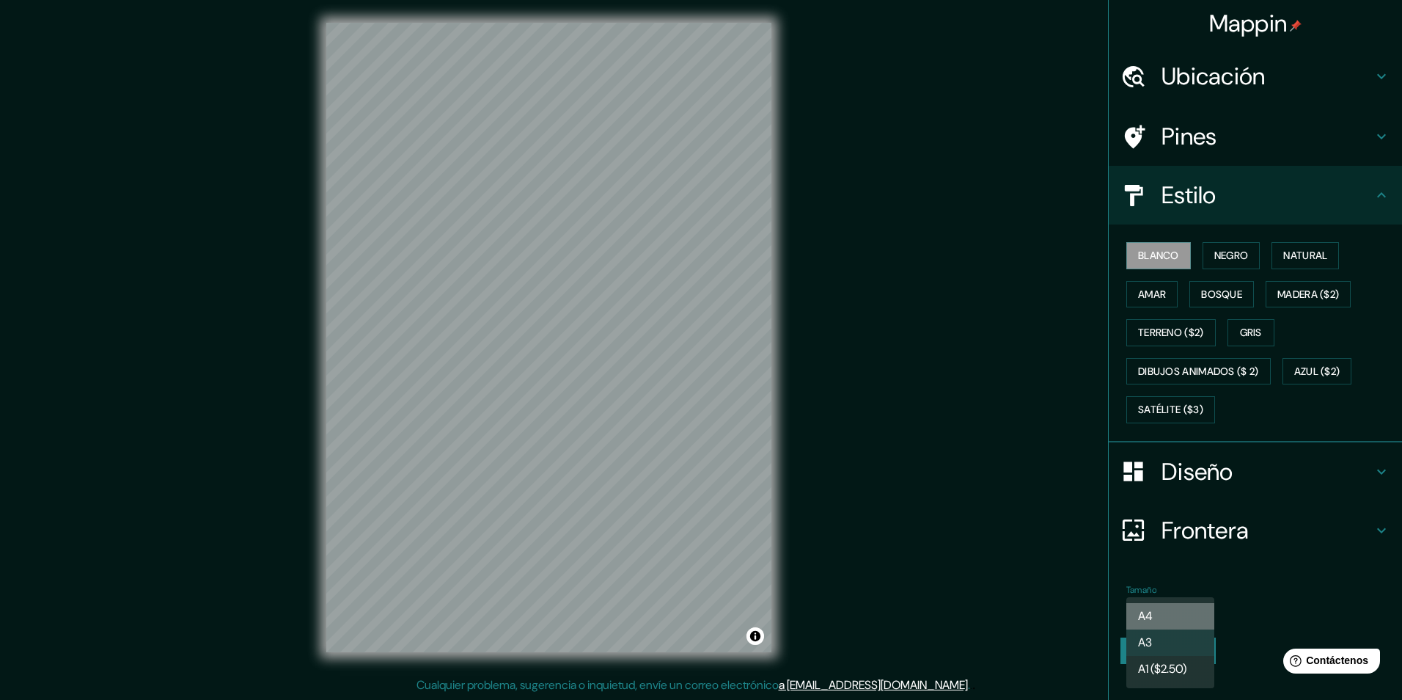
click at [1153, 611] on font "A4" at bounding box center [1145, 616] width 15 height 18
type input "single"
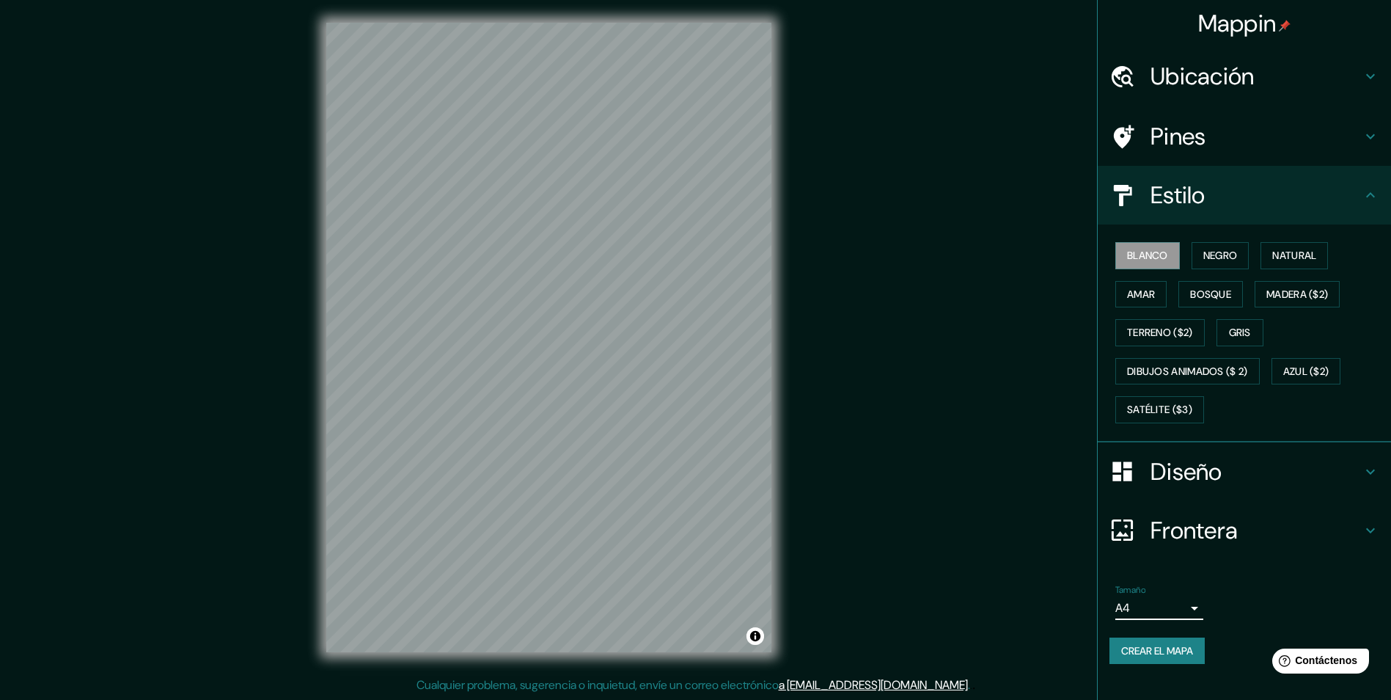
click at [1153, 650] on font "Crear el mapa" at bounding box center [1158, 651] width 72 height 18
